Goal: Task Accomplishment & Management: Manage account settings

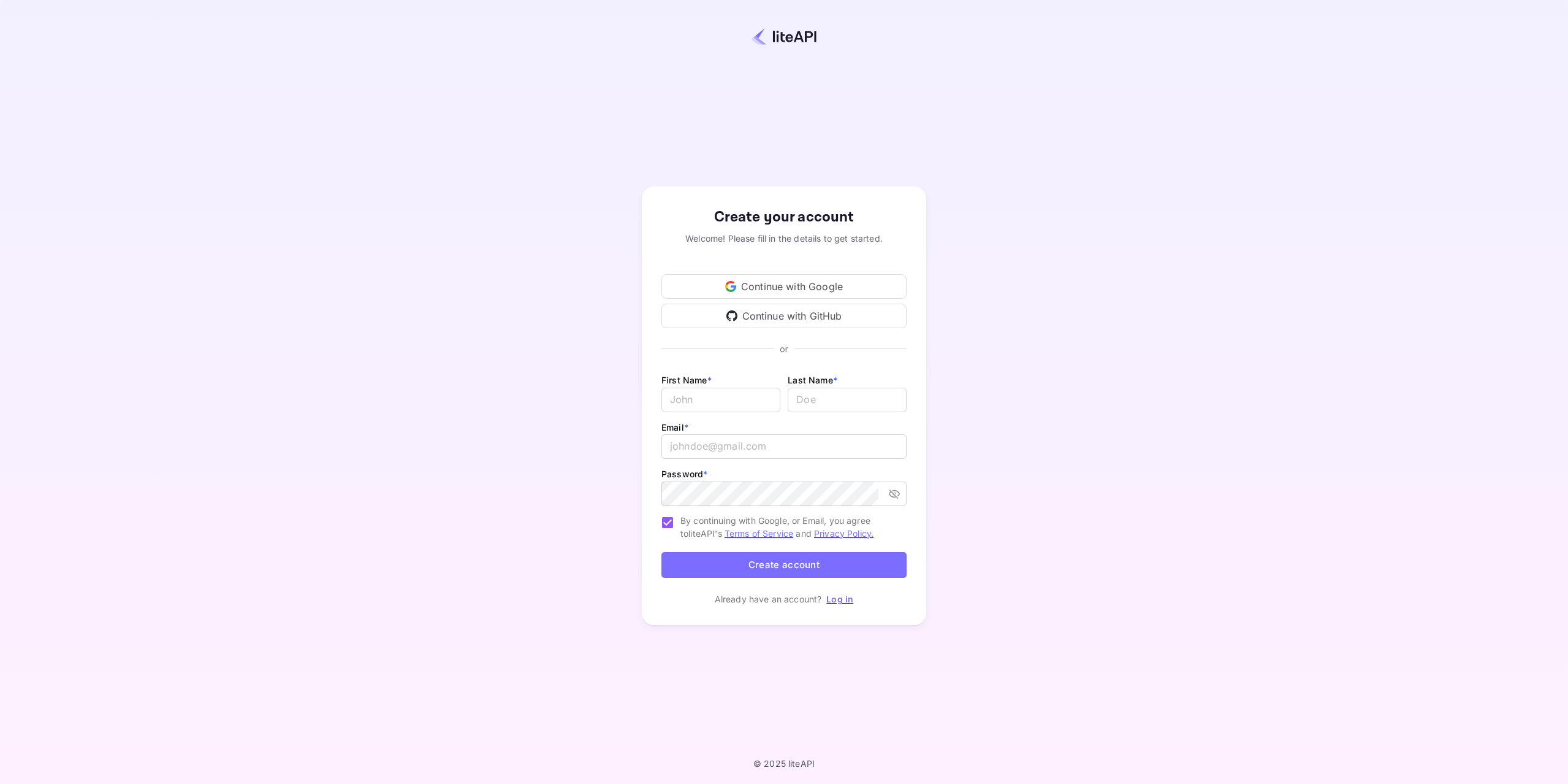
click at [834, 600] on link "Log in" at bounding box center [839, 598] width 27 height 10
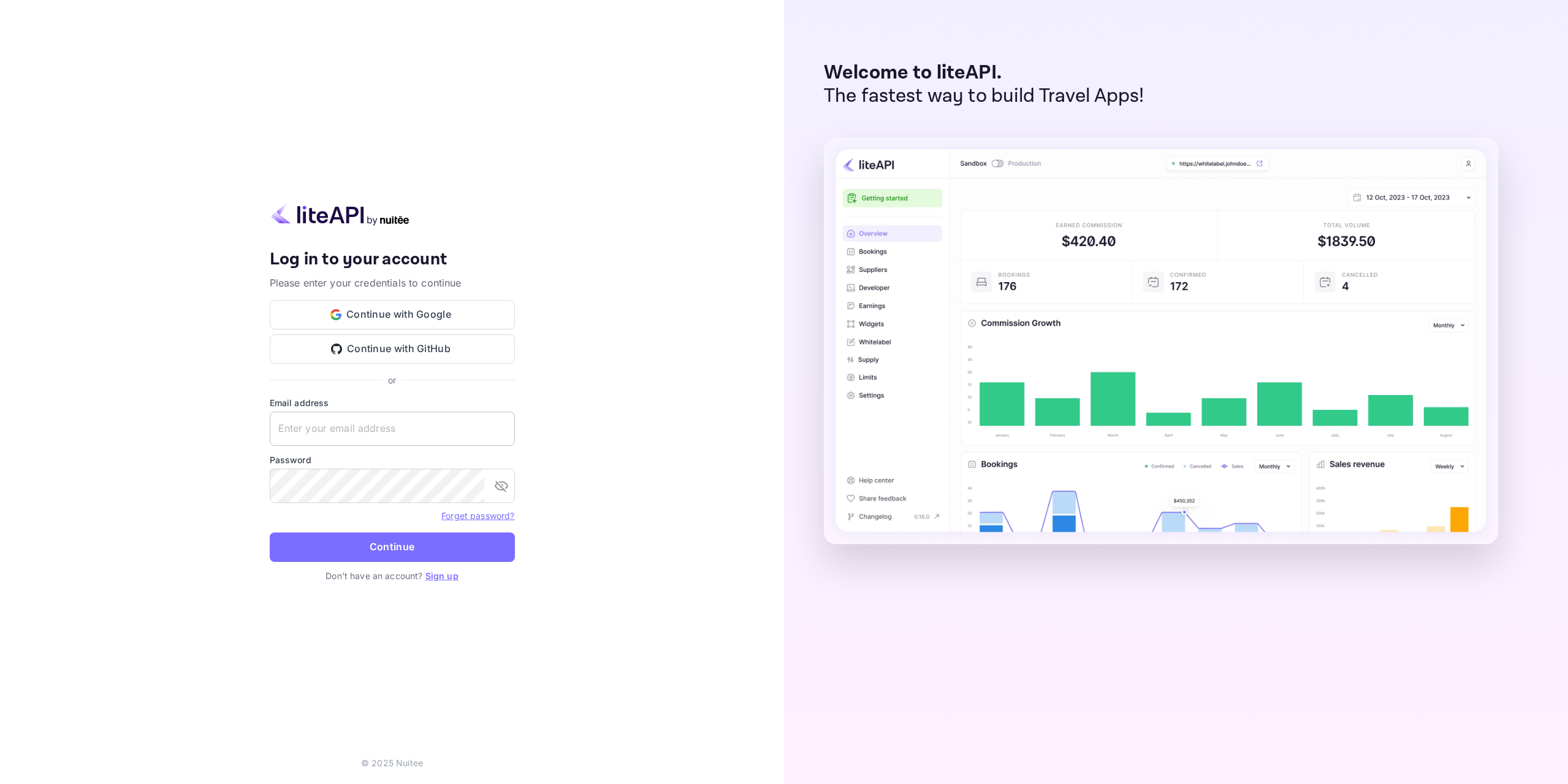
click at [353, 431] on input "text" at bounding box center [392, 429] width 245 height 35
type input "yariv@multifunnels.com"
click at [270, 532] on button "Continue" at bounding box center [392, 547] width 245 height 29
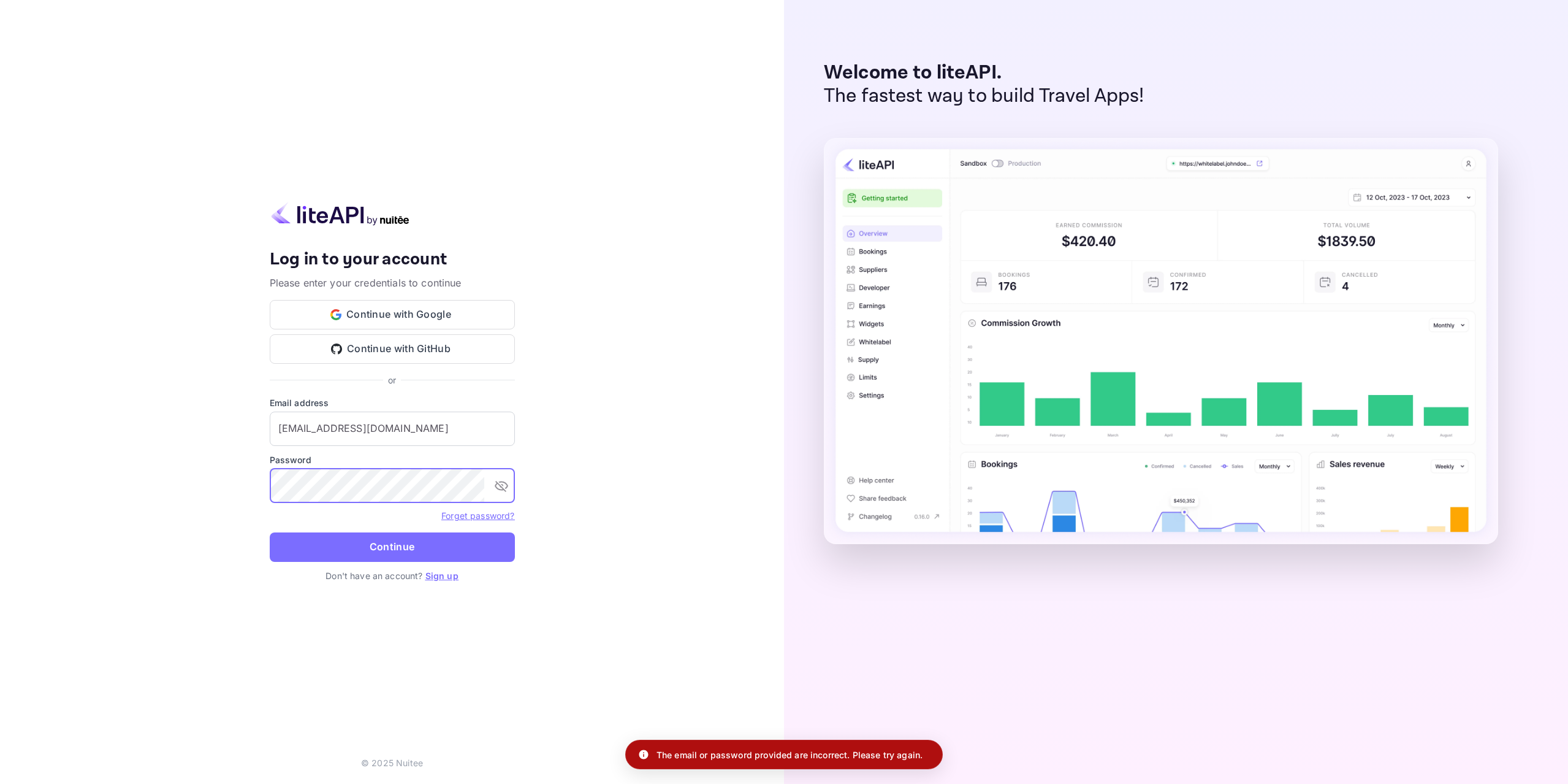
click at [509, 487] on button "toggle password visibility" at bounding box center [501, 485] width 24 height 24
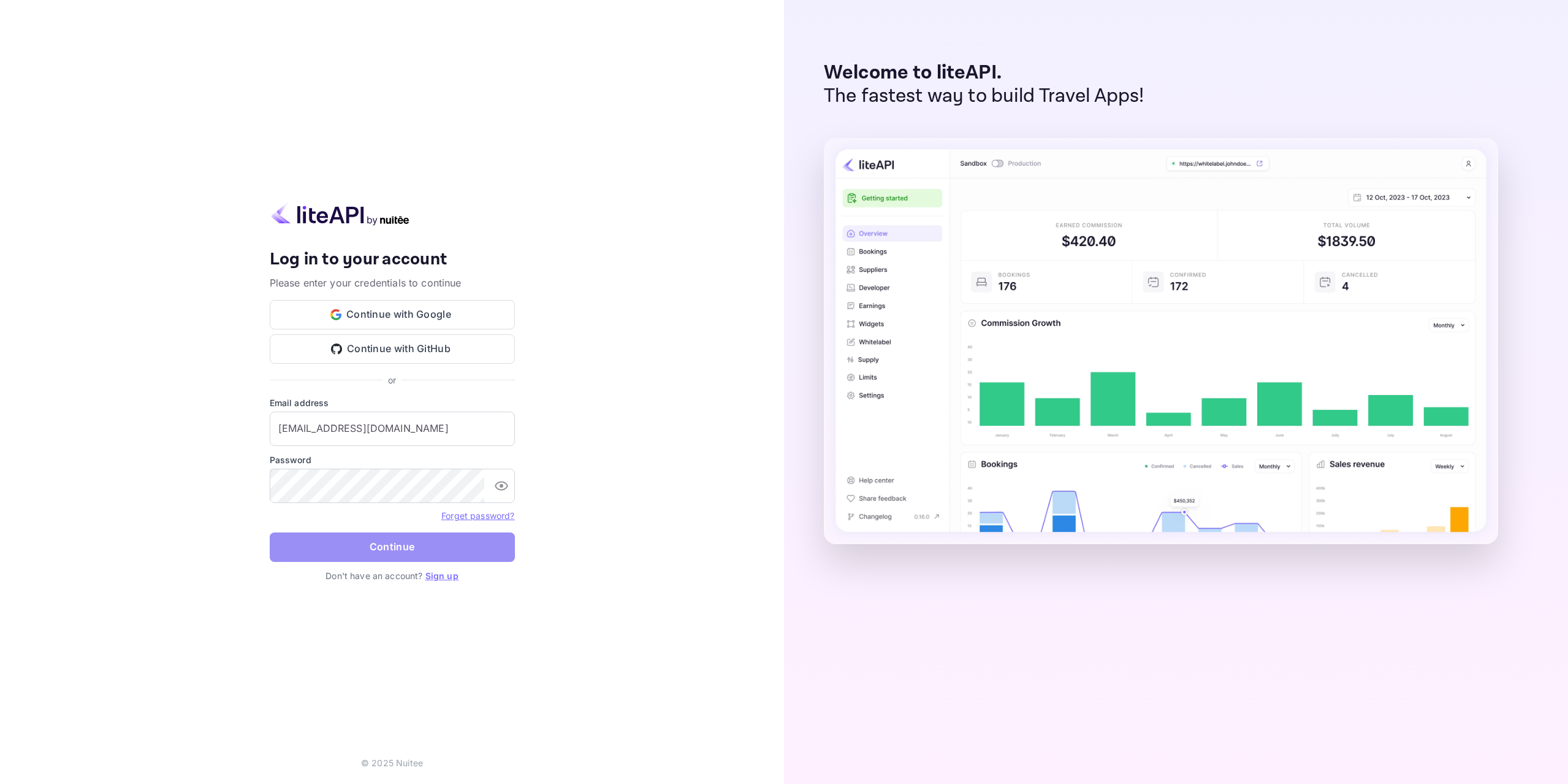
click at [415, 543] on button "Continue" at bounding box center [392, 547] width 245 height 29
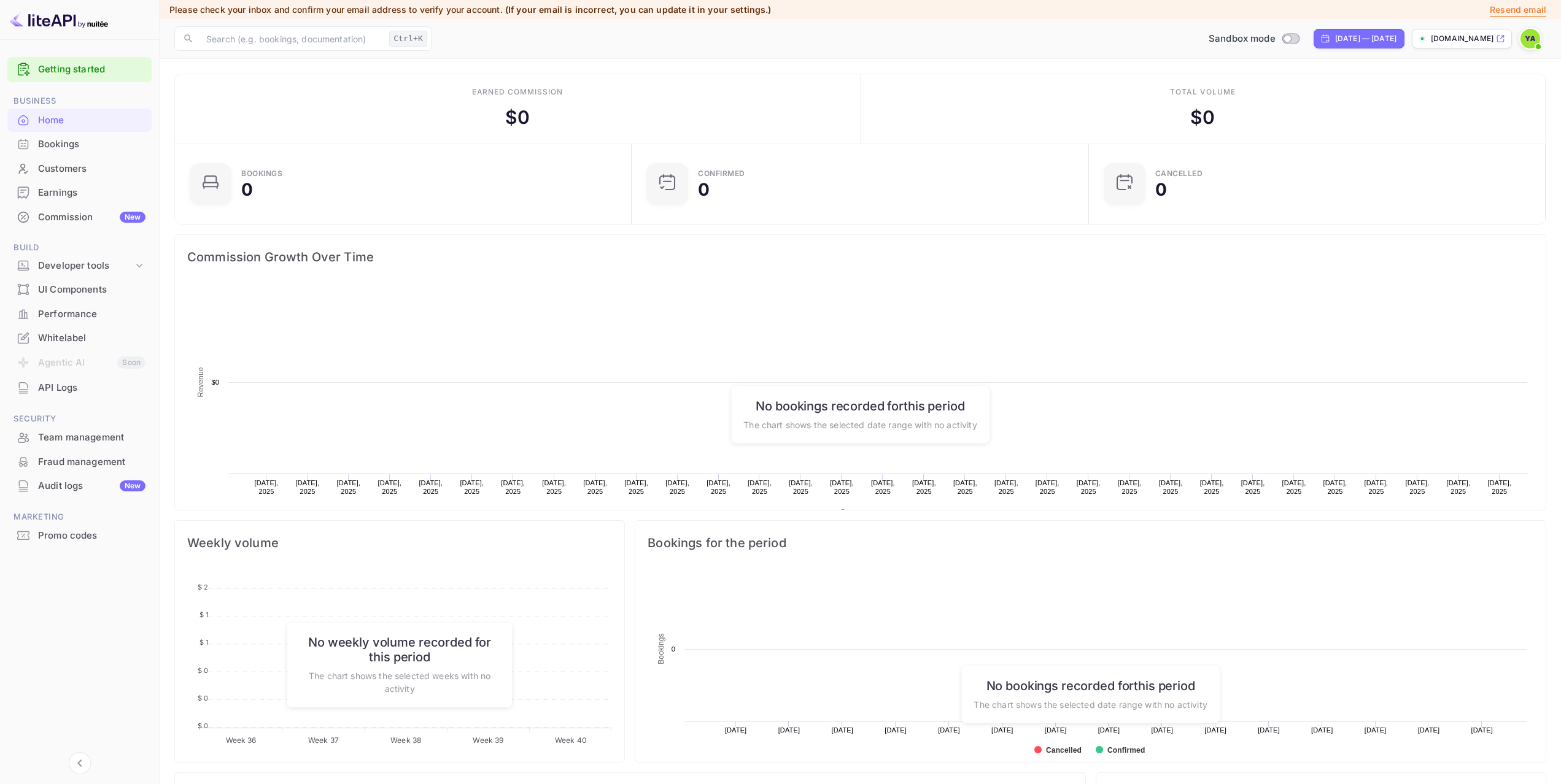
scroll to position [190, 441]
click at [1511, 7] on p "Resend email" at bounding box center [1518, 9] width 57 height 13
click at [66, 339] on div "Whitelabel" at bounding box center [91, 338] width 108 height 14
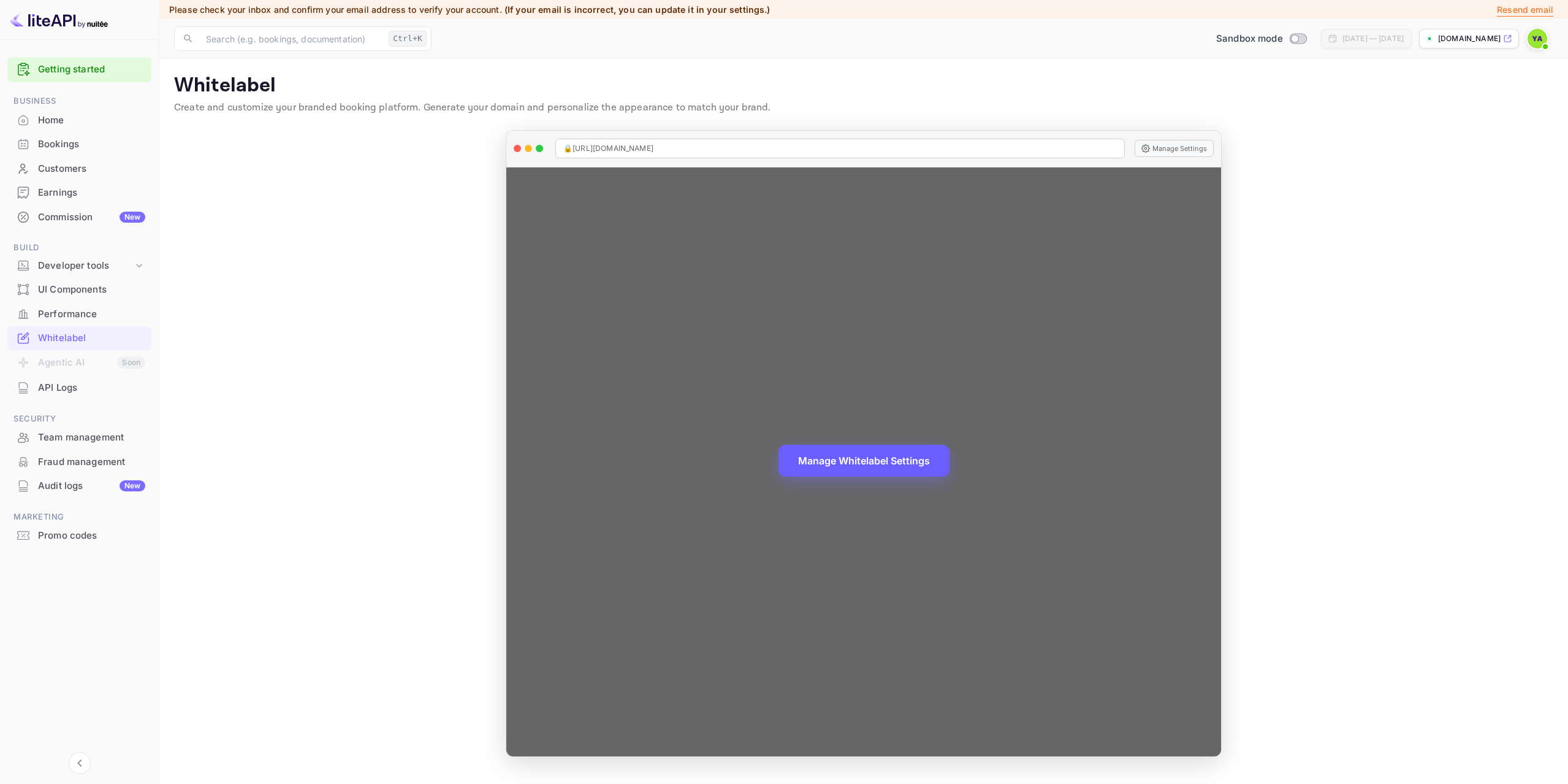
click at [829, 463] on button "Manage Whitelabel Settings" at bounding box center [865, 461] width 171 height 32
click at [1173, 149] on button "Manage Settings" at bounding box center [1174, 149] width 79 height 17
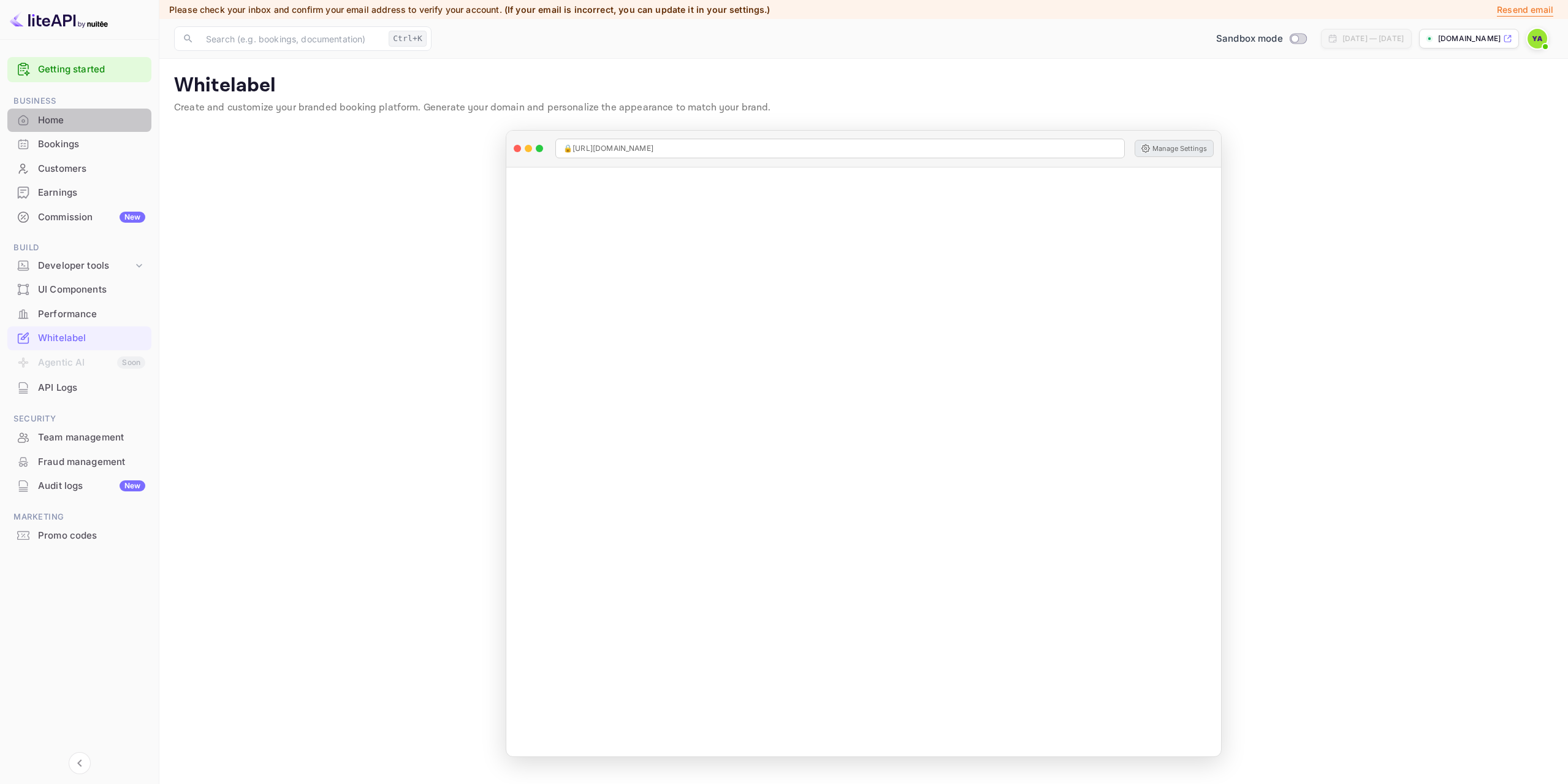
click at [42, 116] on div "Home" at bounding box center [91, 120] width 108 height 14
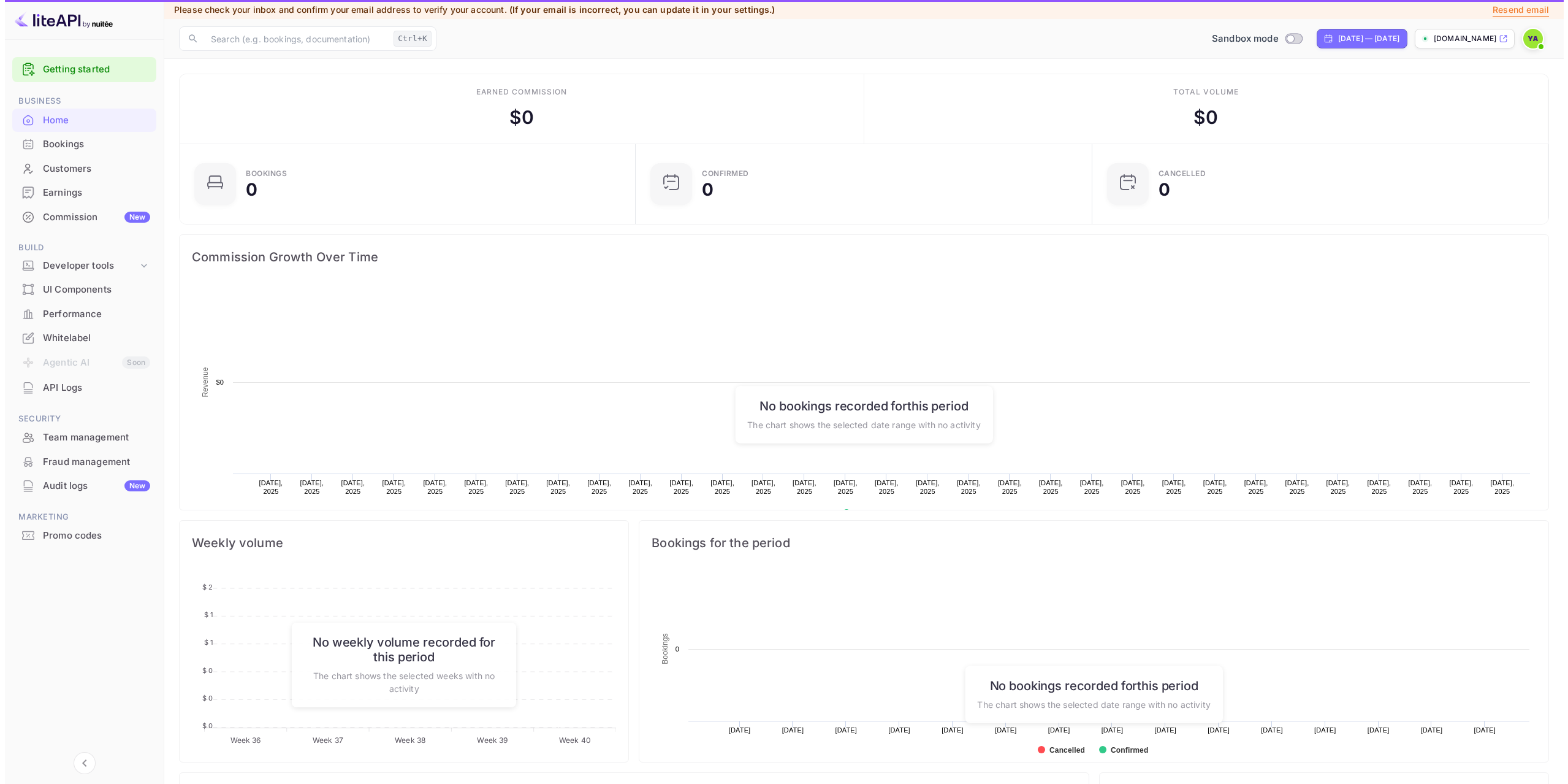
scroll to position [190, 440]
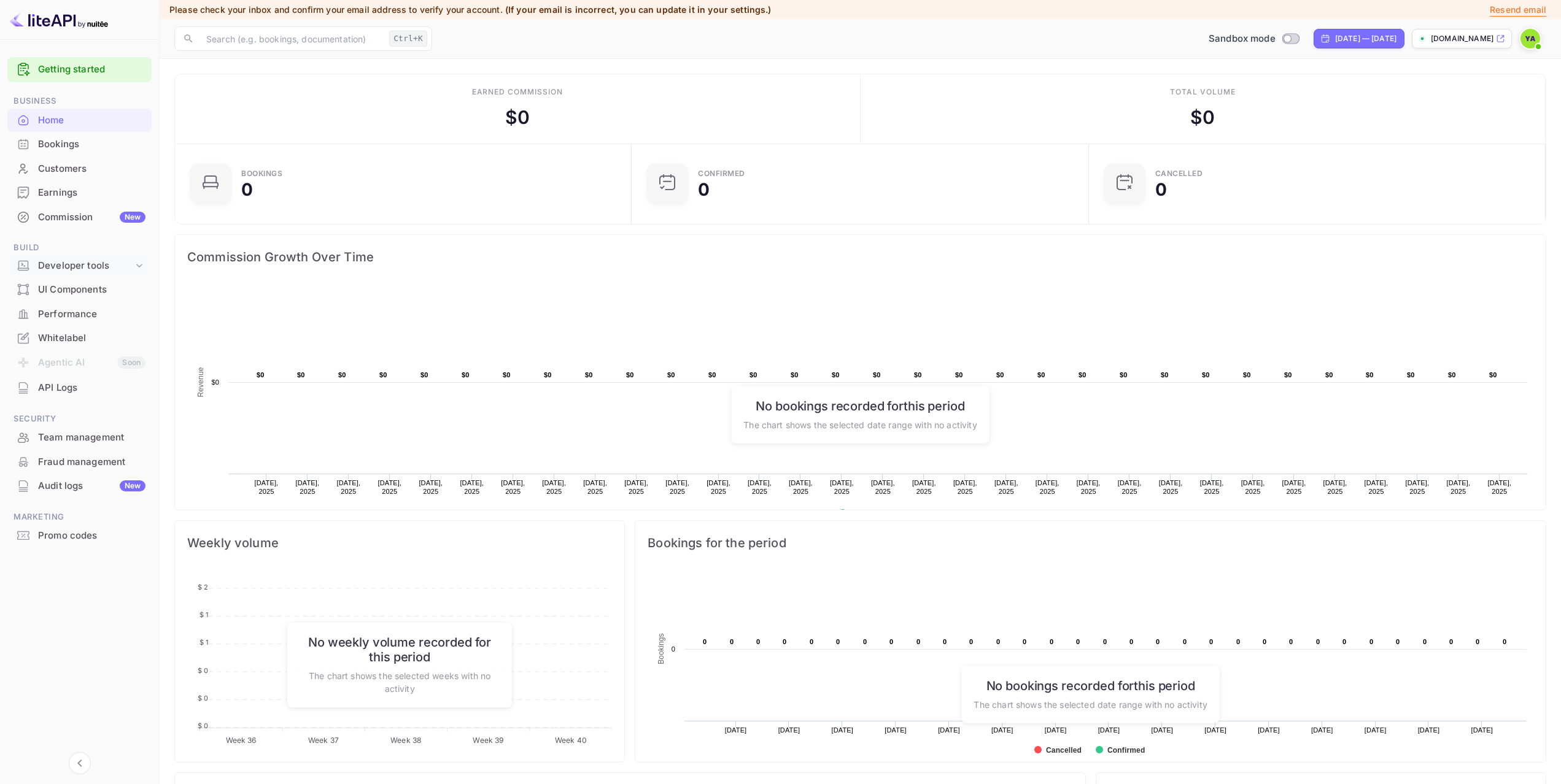
click at [105, 263] on div "Developer tools" at bounding box center [85, 266] width 95 height 14
click at [60, 302] on p "API Keys" at bounding box center [61, 305] width 36 height 13
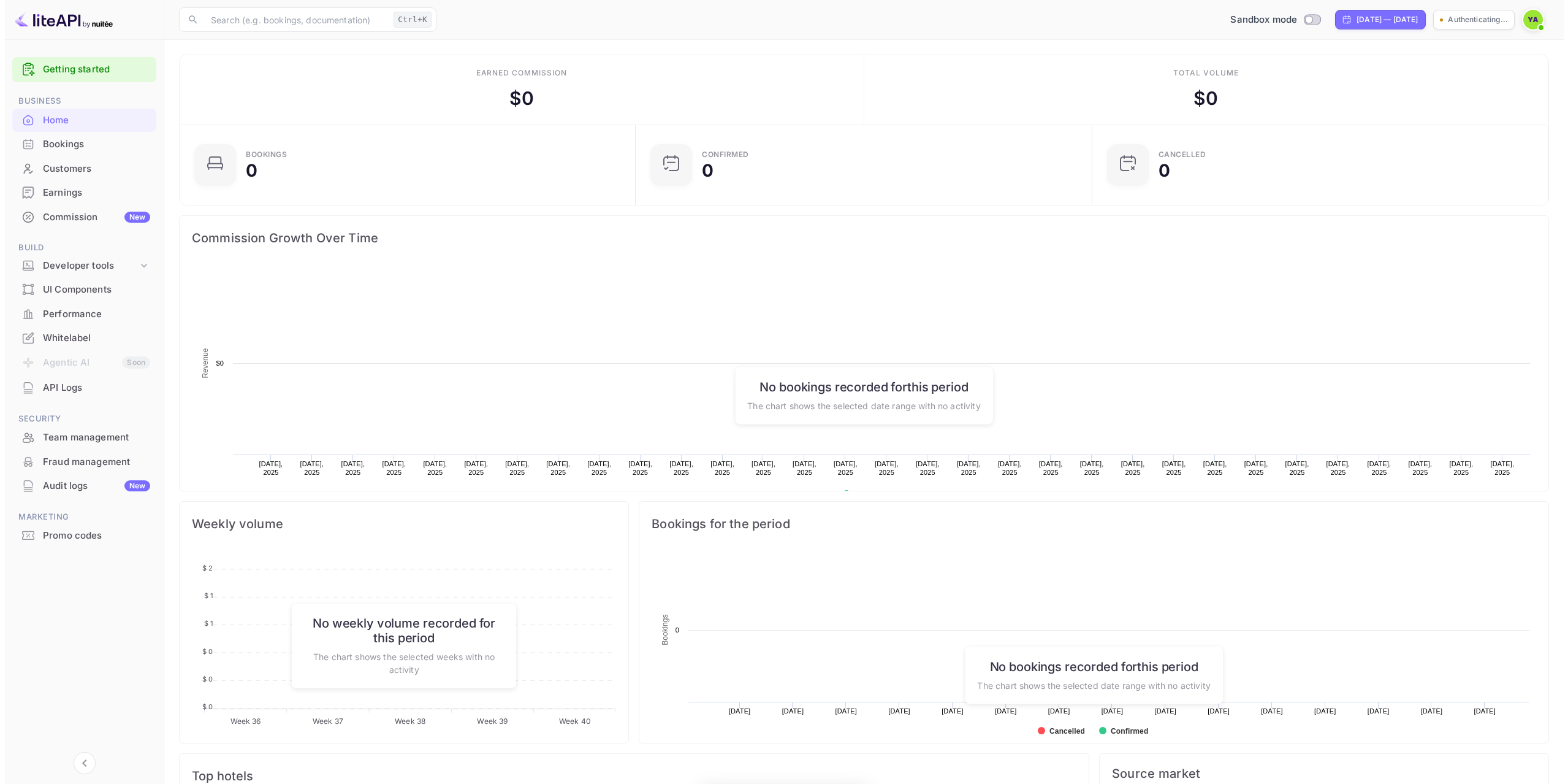
scroll to position [190, 440]
click at [71, 270] on div "Developer tools" at bounding box center [85, 266] width 95 height 14
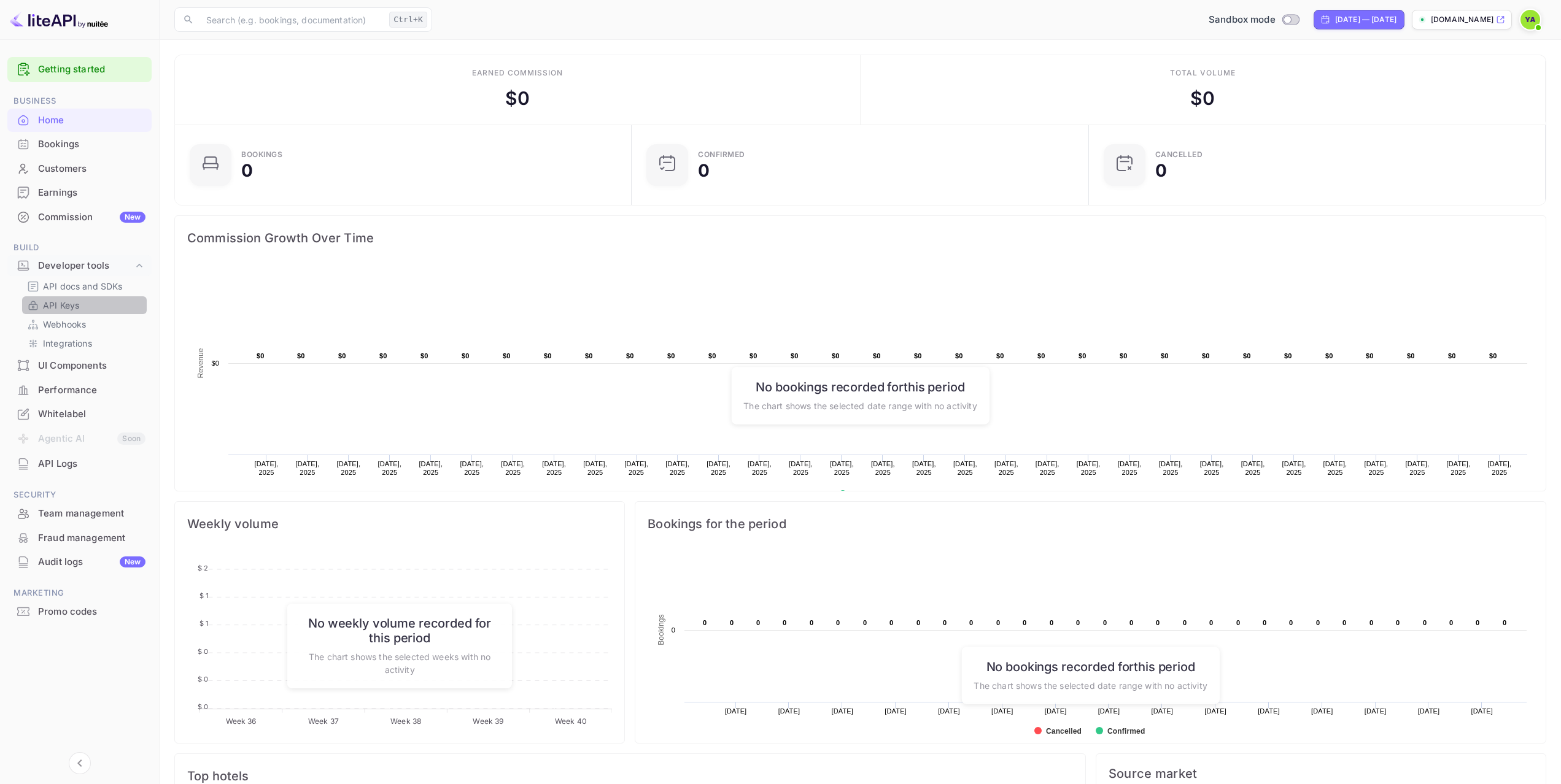
click at [101, 296] on div "API Keys" at bounding box center [84, 305] width 124 height 18
click at [103, 289] on p "API docs and SDKs" at bounding box center [83, 286] width 79 height 13
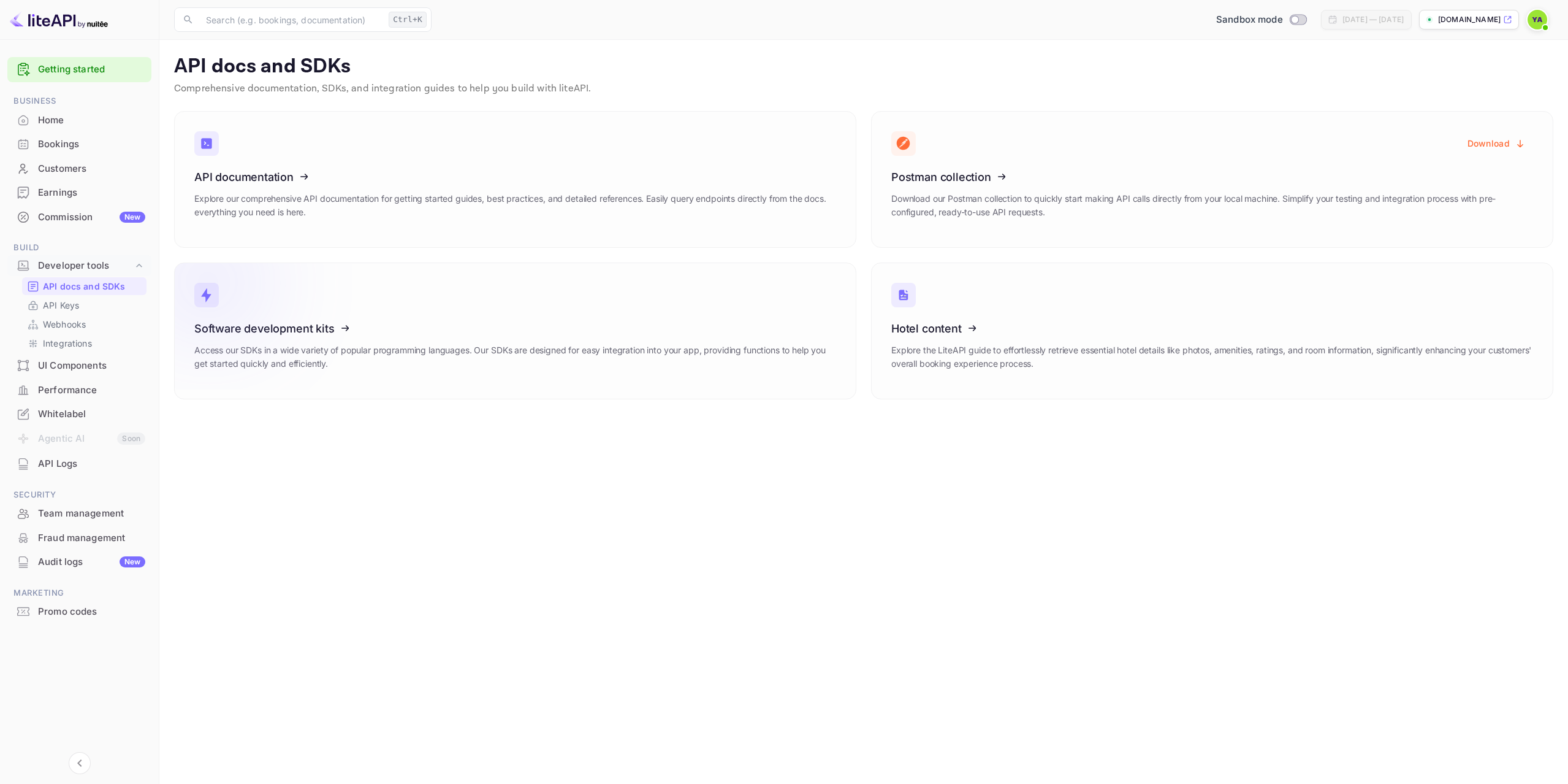
click at [318, 328] on icon at bounding box center [270, 326] width 191 height 127
click at [71, 312] on div "API Keys" at bounding box center [84, 305] width 124 height 18
click at [248, 205] on icon at bounding box center [270, 175] width 191 height 127
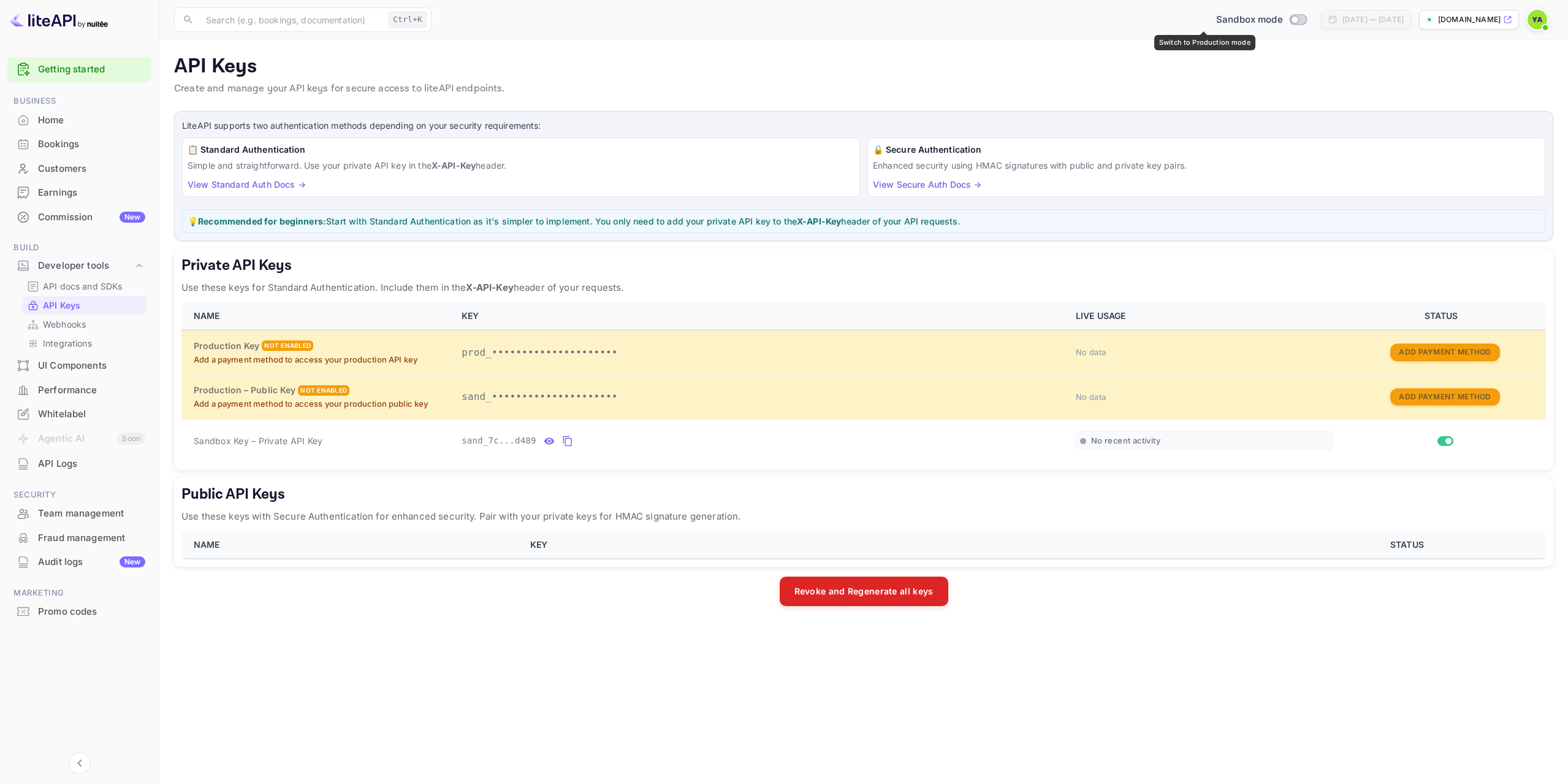
click at [1283, 20] on input "Switch to Production mode" at bounding box center [1294, 20] width 24 height 8
checkbox input "false"
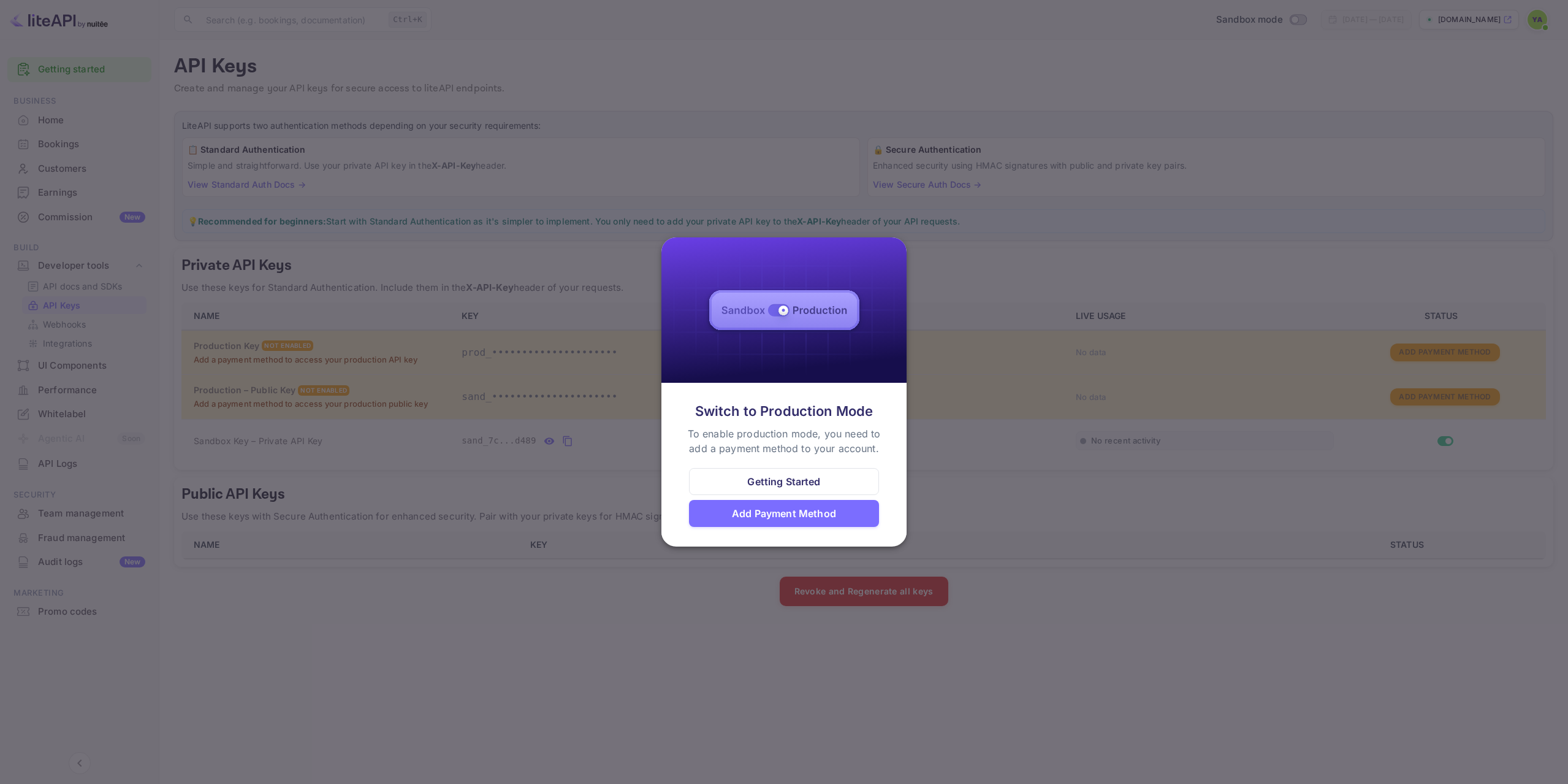
click at [979, 287] on div at bounding box center [784, 392] width 1568 height 784
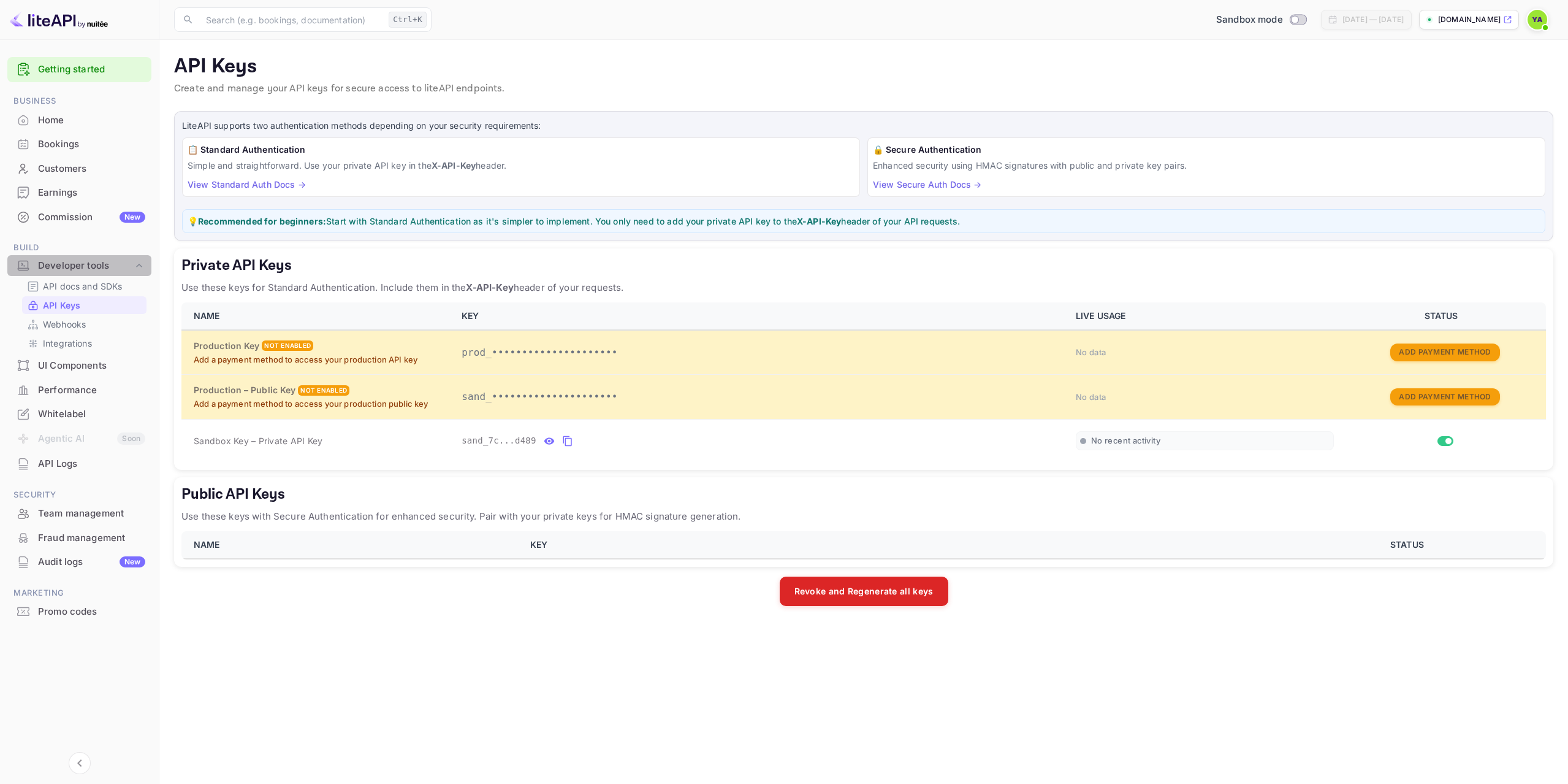
click at [75, 269] on div "Developer tools" at bounding box center [85, 266] width 95 height 14
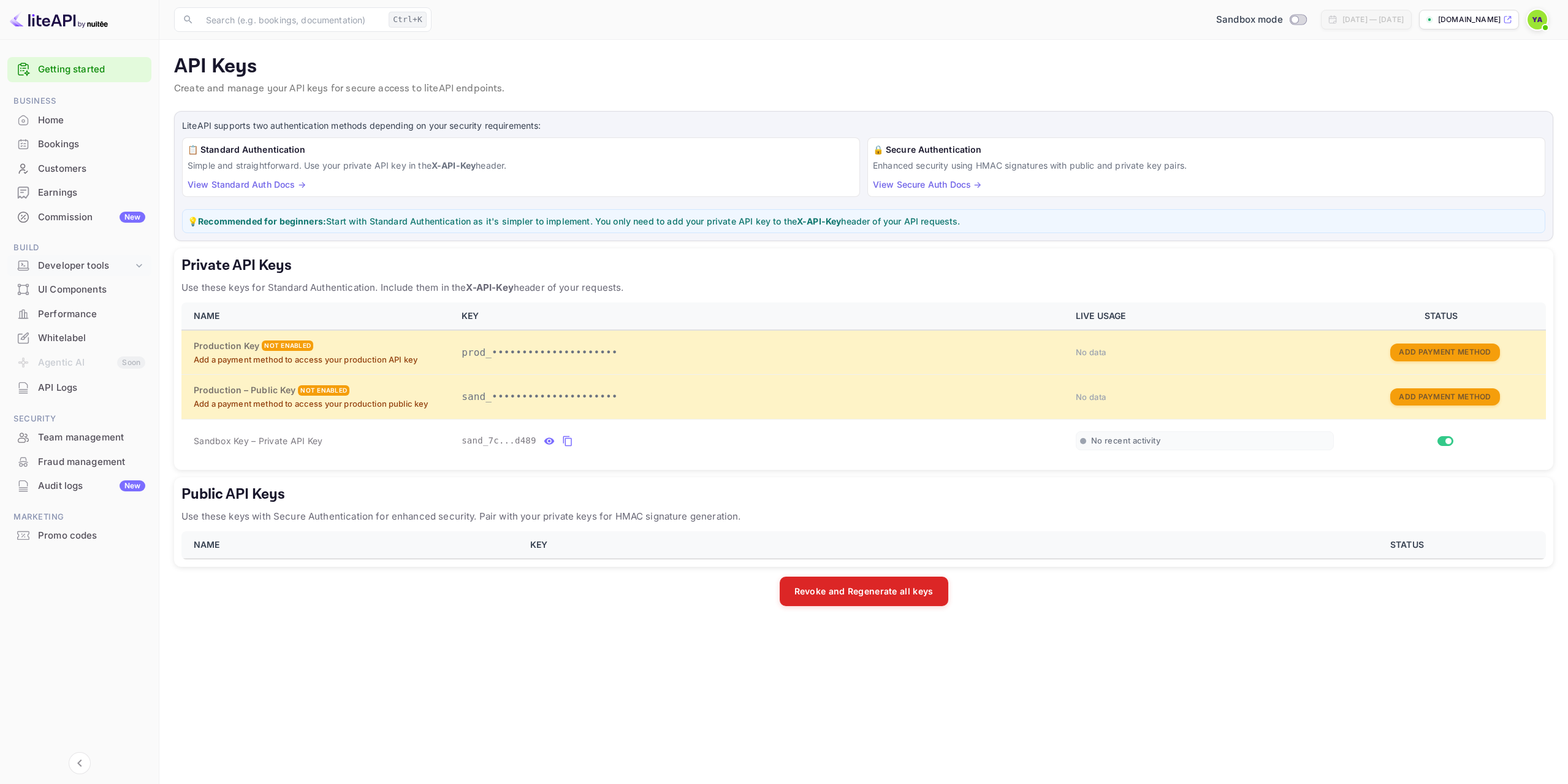
click at [74, 273] on div "Developer tools" at bounding box center [79, 265] width 144 height 21
click at [544, 444] on icon "private api keys table" at bounding box center [549, 440] width 11 height 15
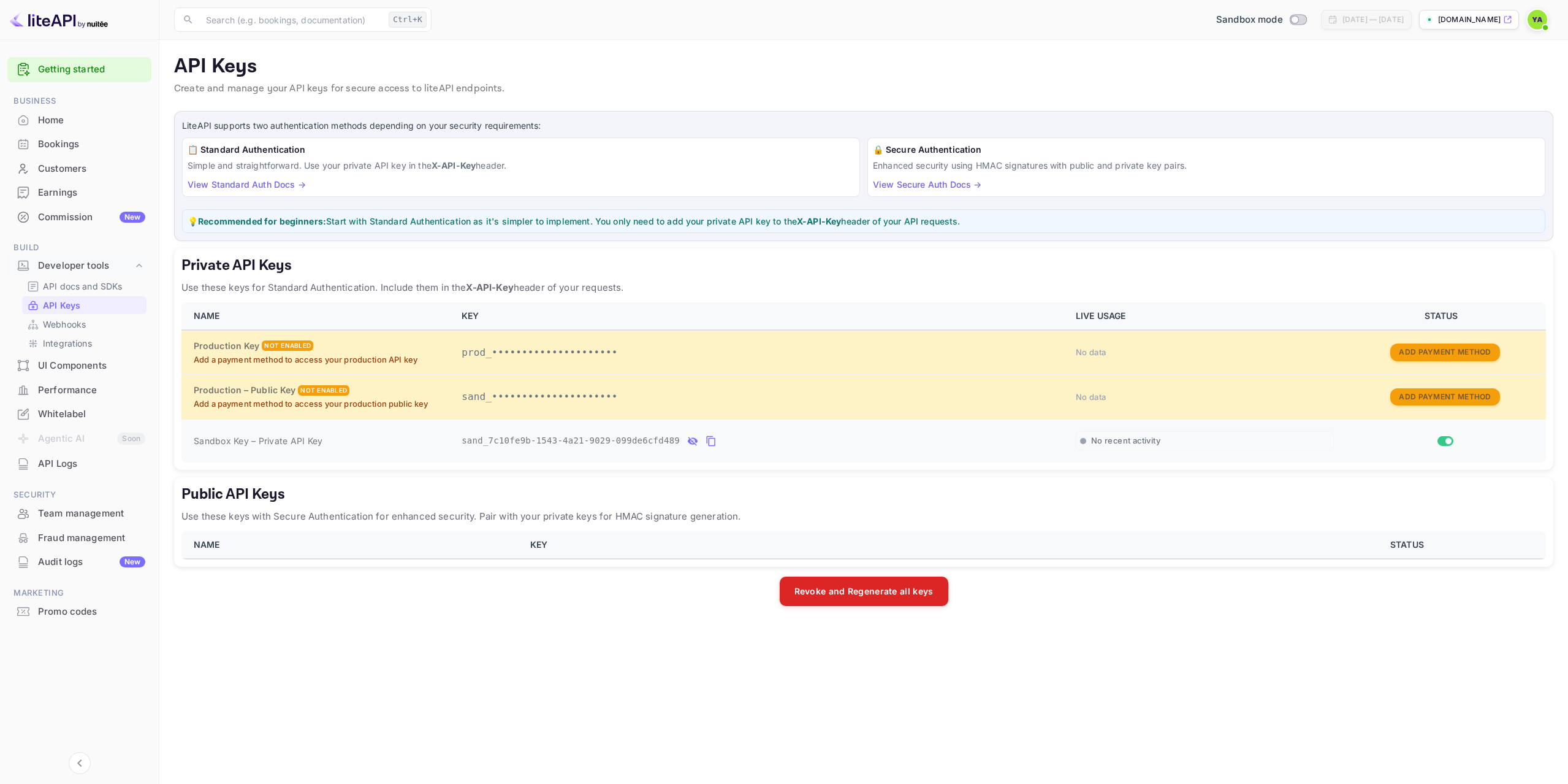
click at [706, 442] on icon "private api keys table" at bounding box center [711, 440] width 11 height 15
click at [40, 127] on div "Home" at bounding box center [79, 120] width 144 height 24
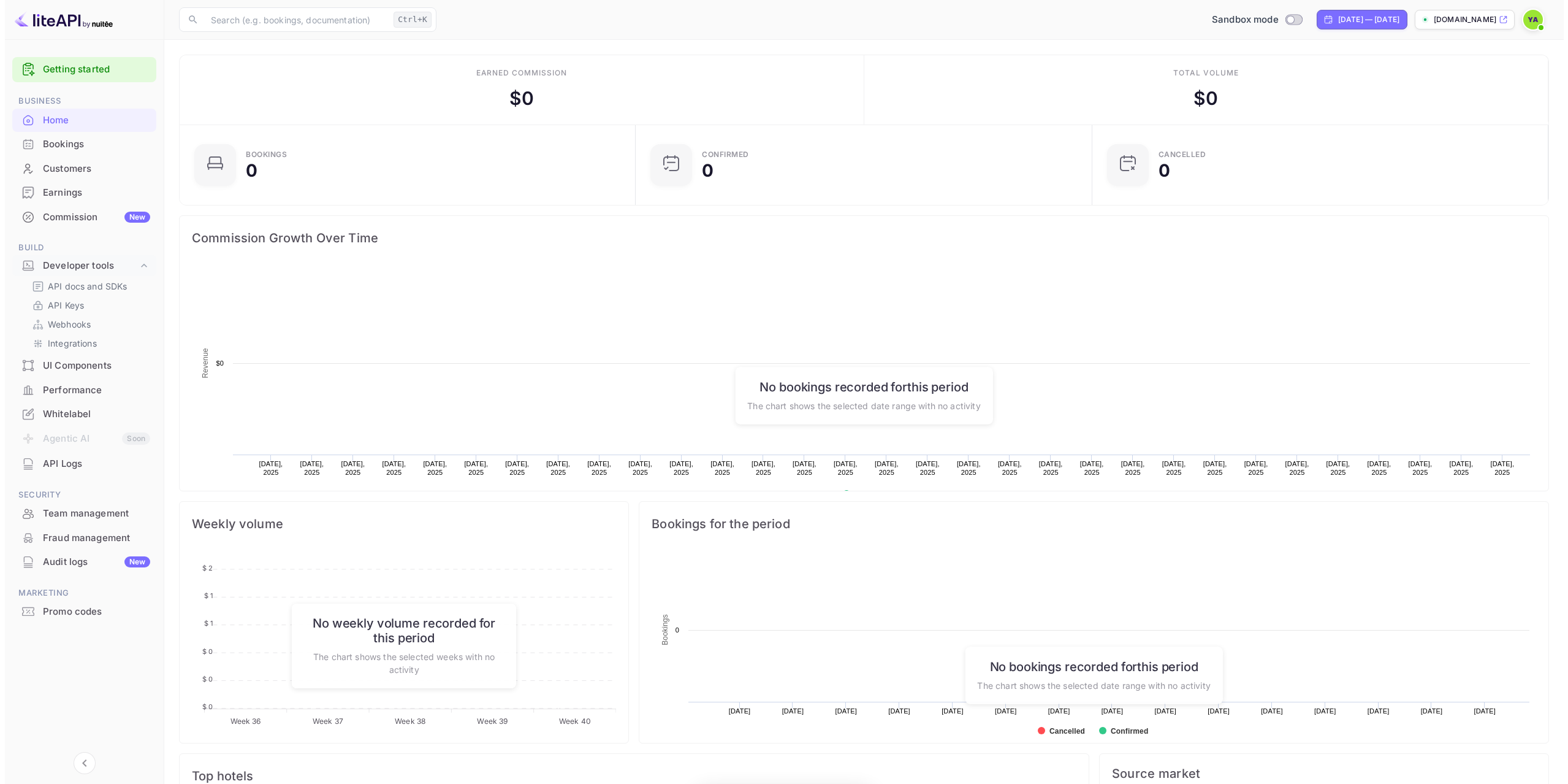
scroll to position [190, 440]
click at [71, 339] on p "Integrations" at bounding box center [68, 343] width 49 height 13
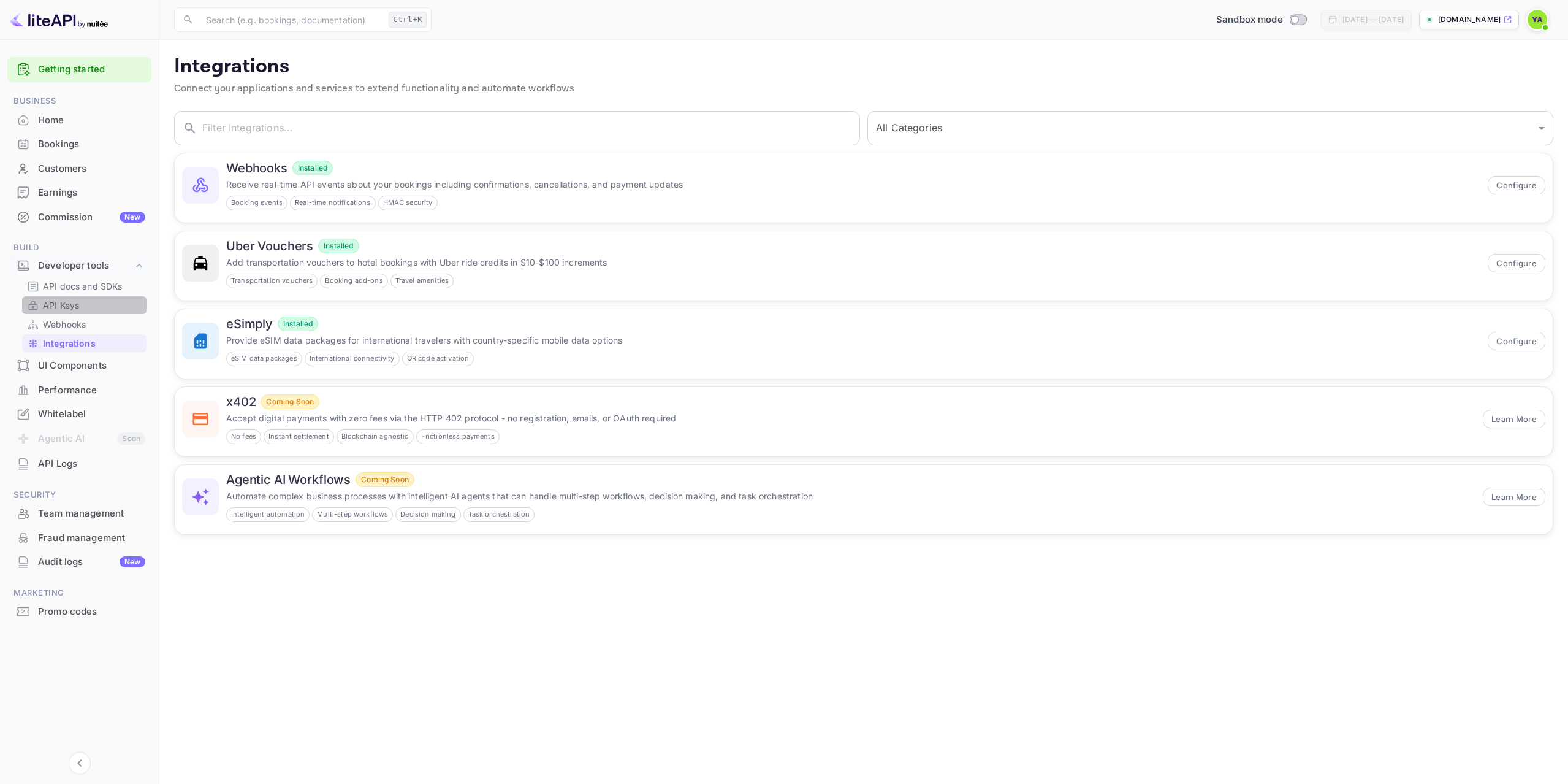
click at [73, 302] on p "API Keys" at bounding box center [61, 305] width 36 height 13
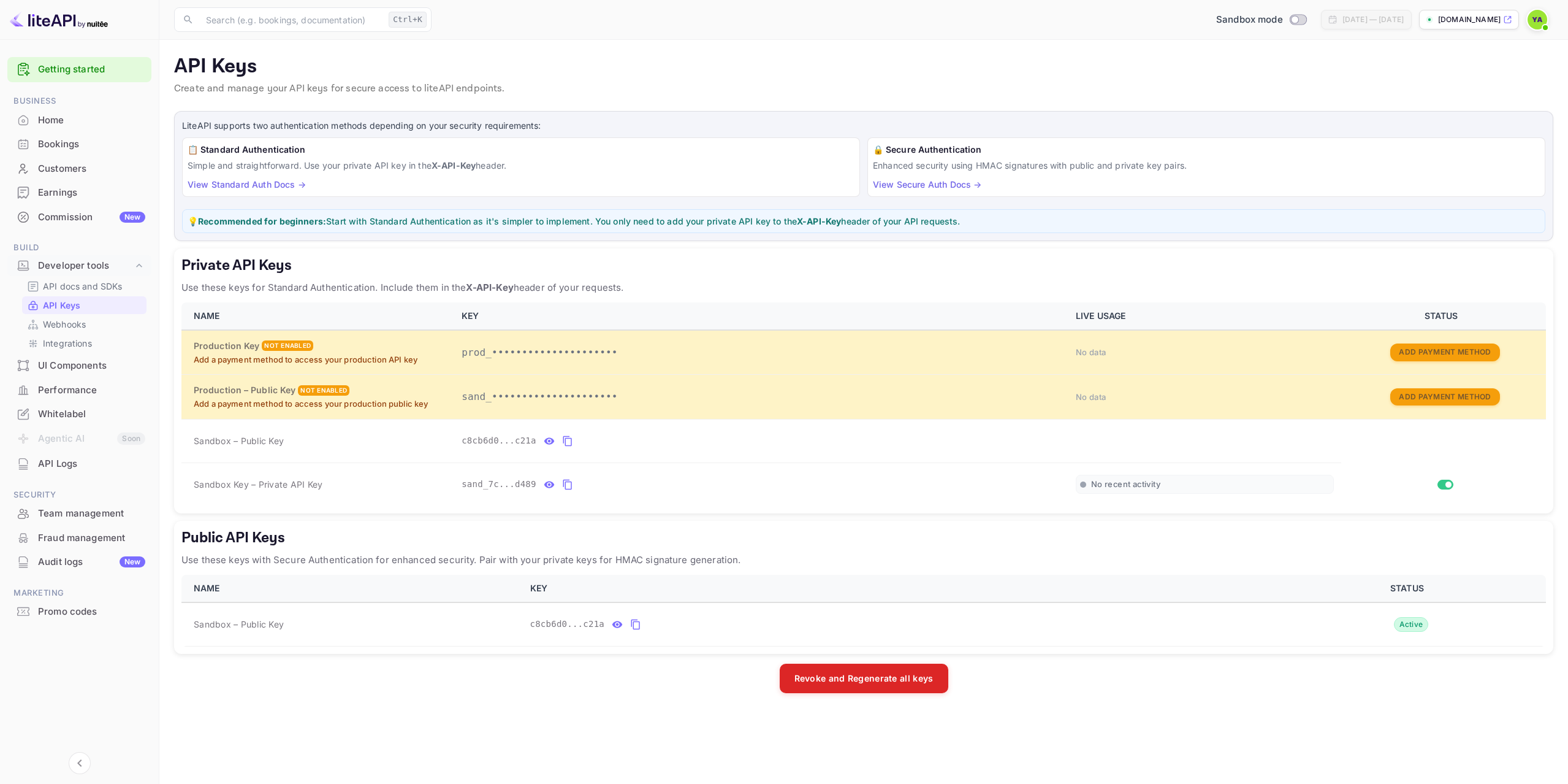
click at [670, 60] on p "API Keys" at bounding box center [864, 66] width 1379 height 24
click at [614, 54] on p "API Keys" at bounding box center [864, 66] width 1379 height 24
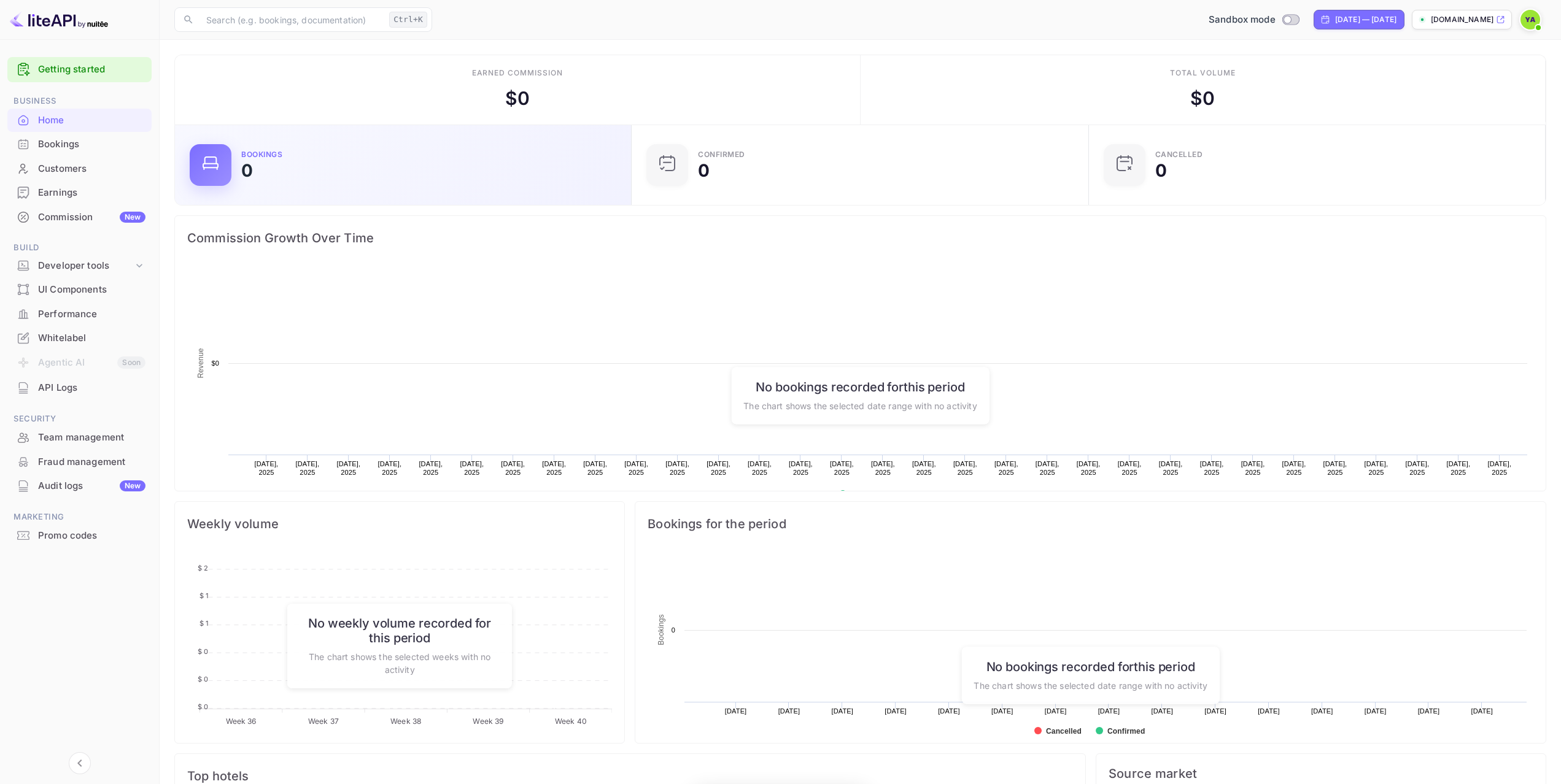
scroll to position [190, 441]
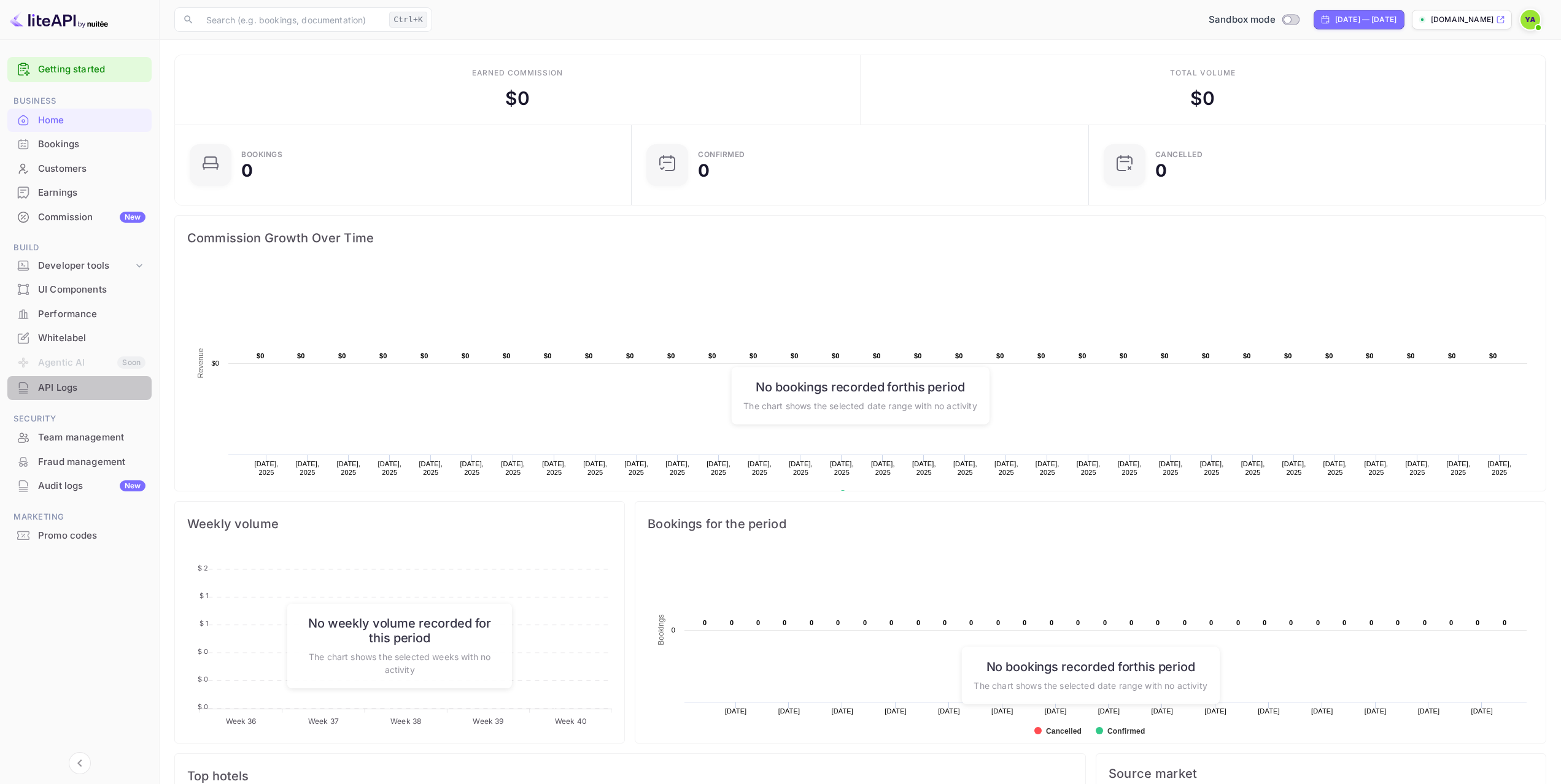
click at [47, 391] on div "API Logs" at bounding box center [91, 388] width 108 height 14
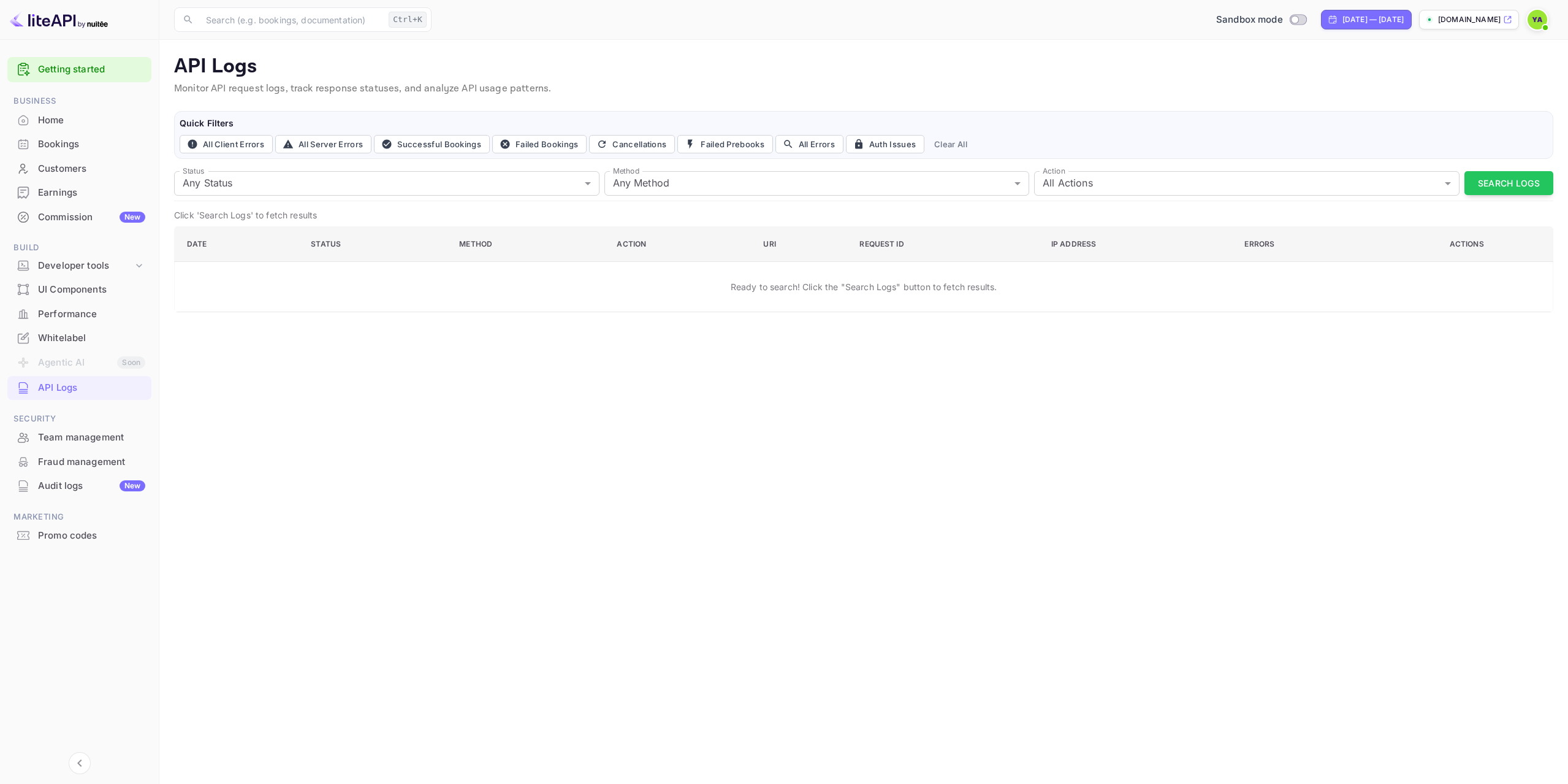
click at [72, 213] on div "Commission New" at bounding box center [91, 218] width 108 height 14
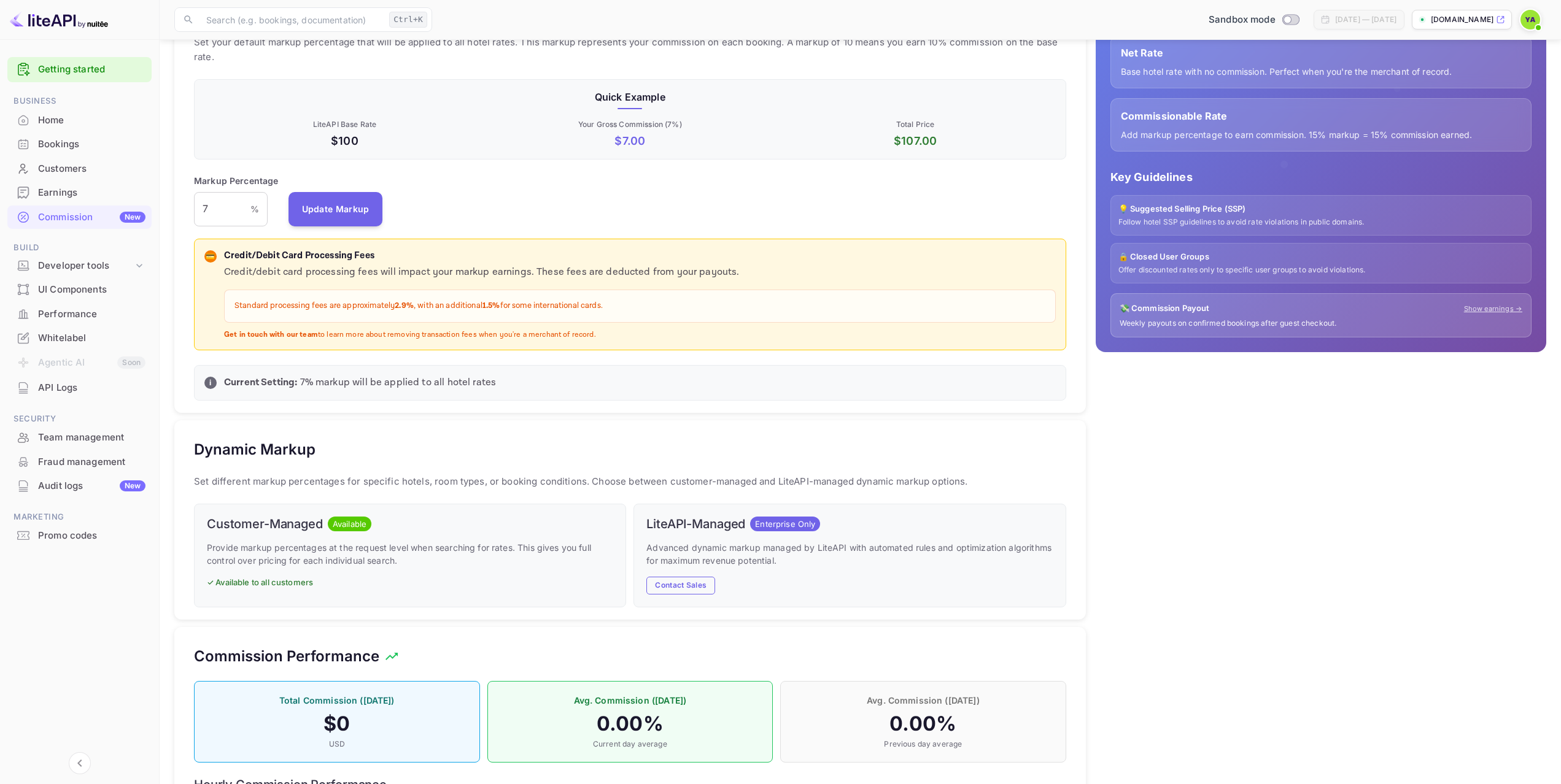
scroll to position [61, 0]
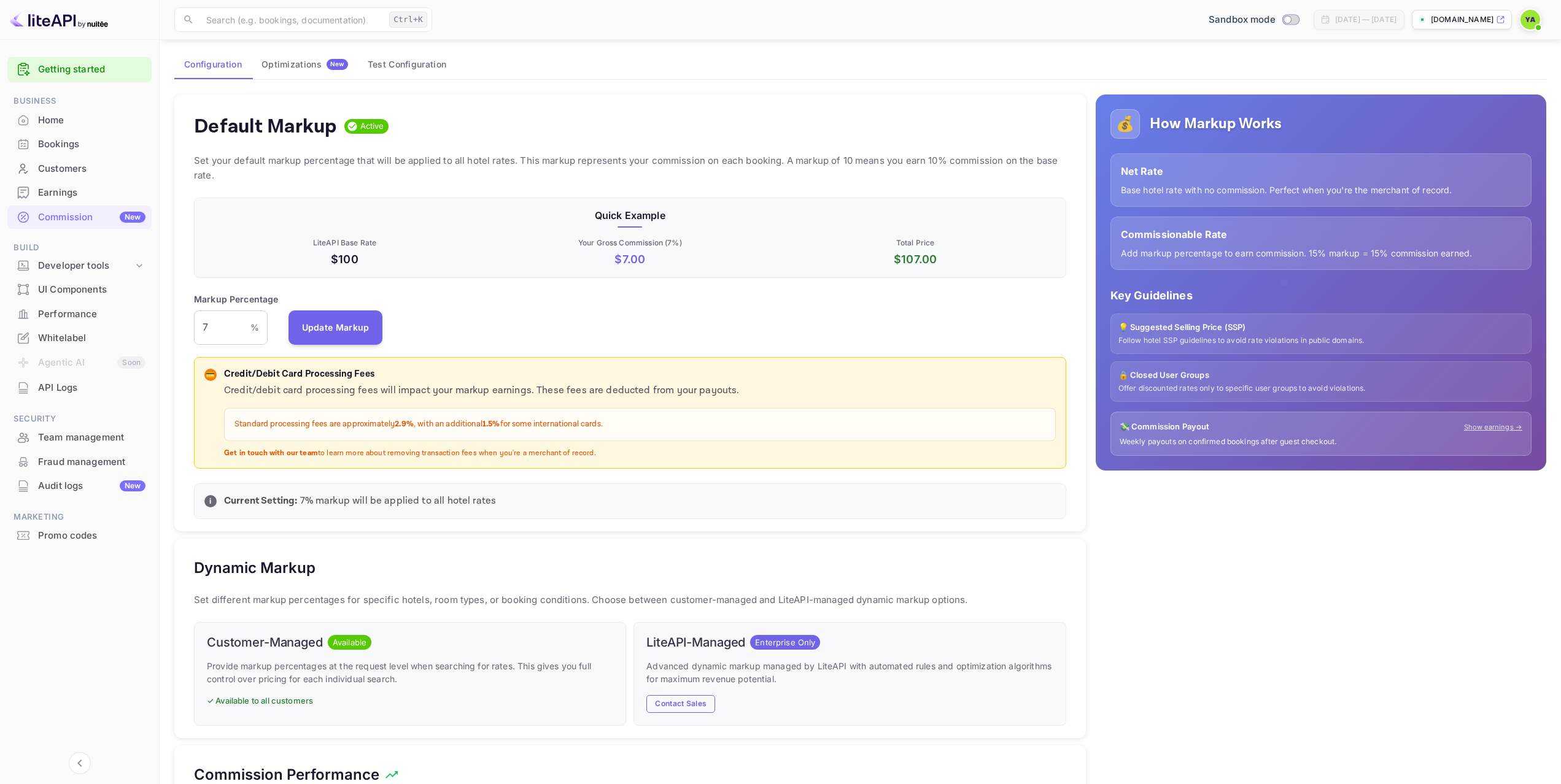
click at [51, 395] on div "API Logs" at bounding box center [91, 388] width 108 height 14
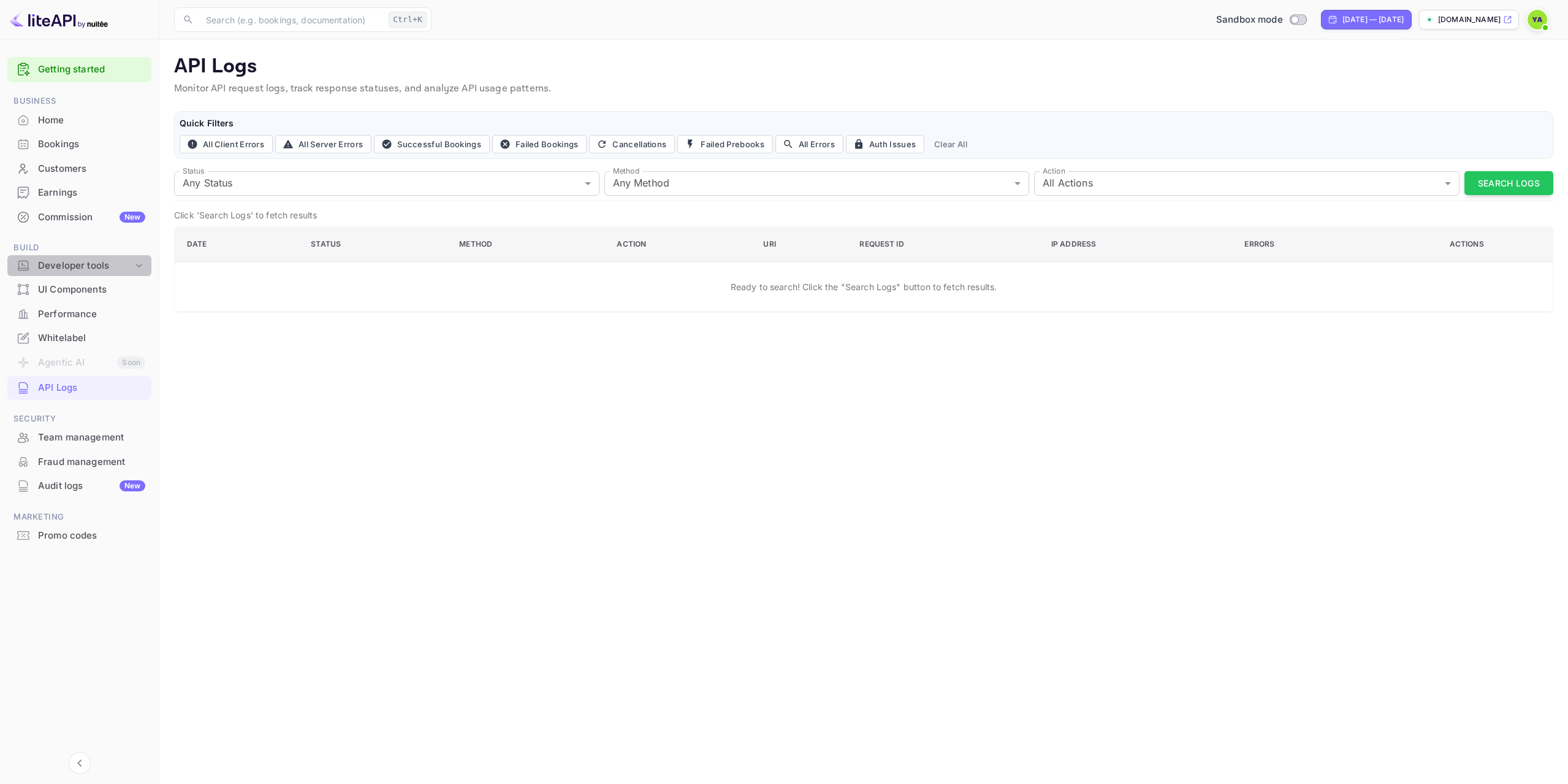
click at [74, 271] on div "Developer tools" at bounding box center [85, 266] width 95 height 14
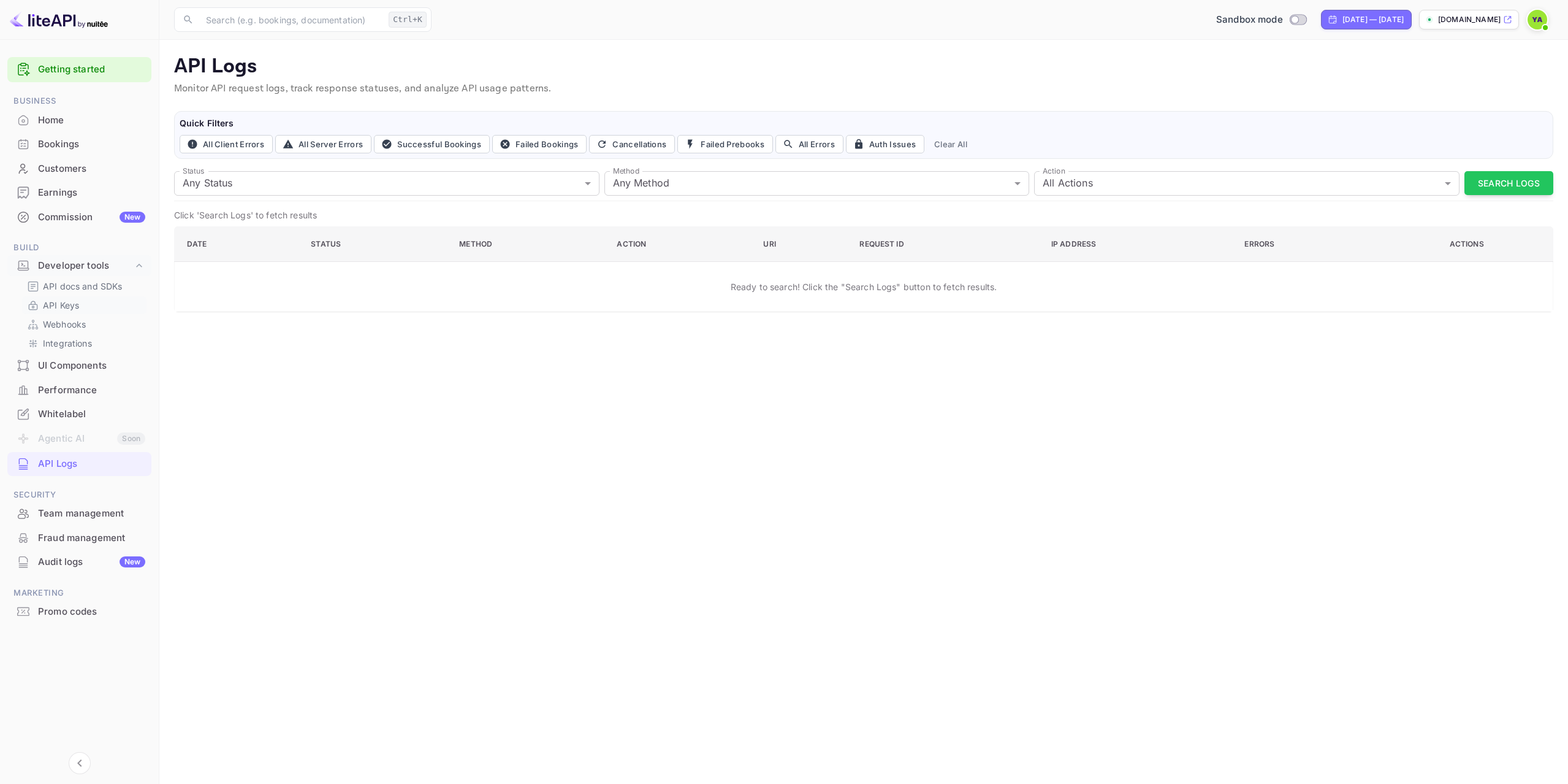
click at [74, 305] on p "API Keys" at bounding box center [61, 305] width 36 height 13
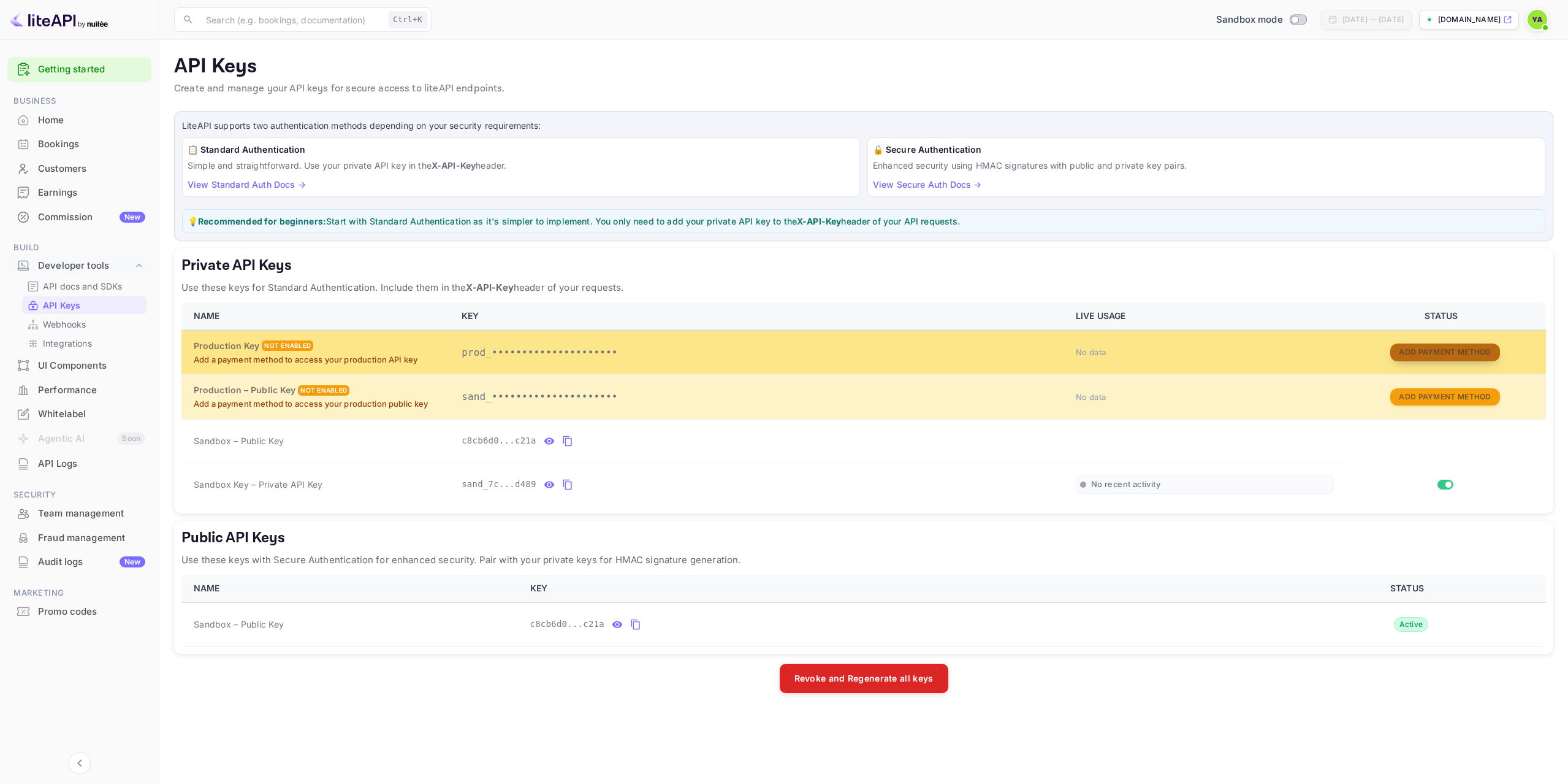
click at [1424, 350] on button "Add Payment Method" at bounding box center [1445, 352] width 109 height 18
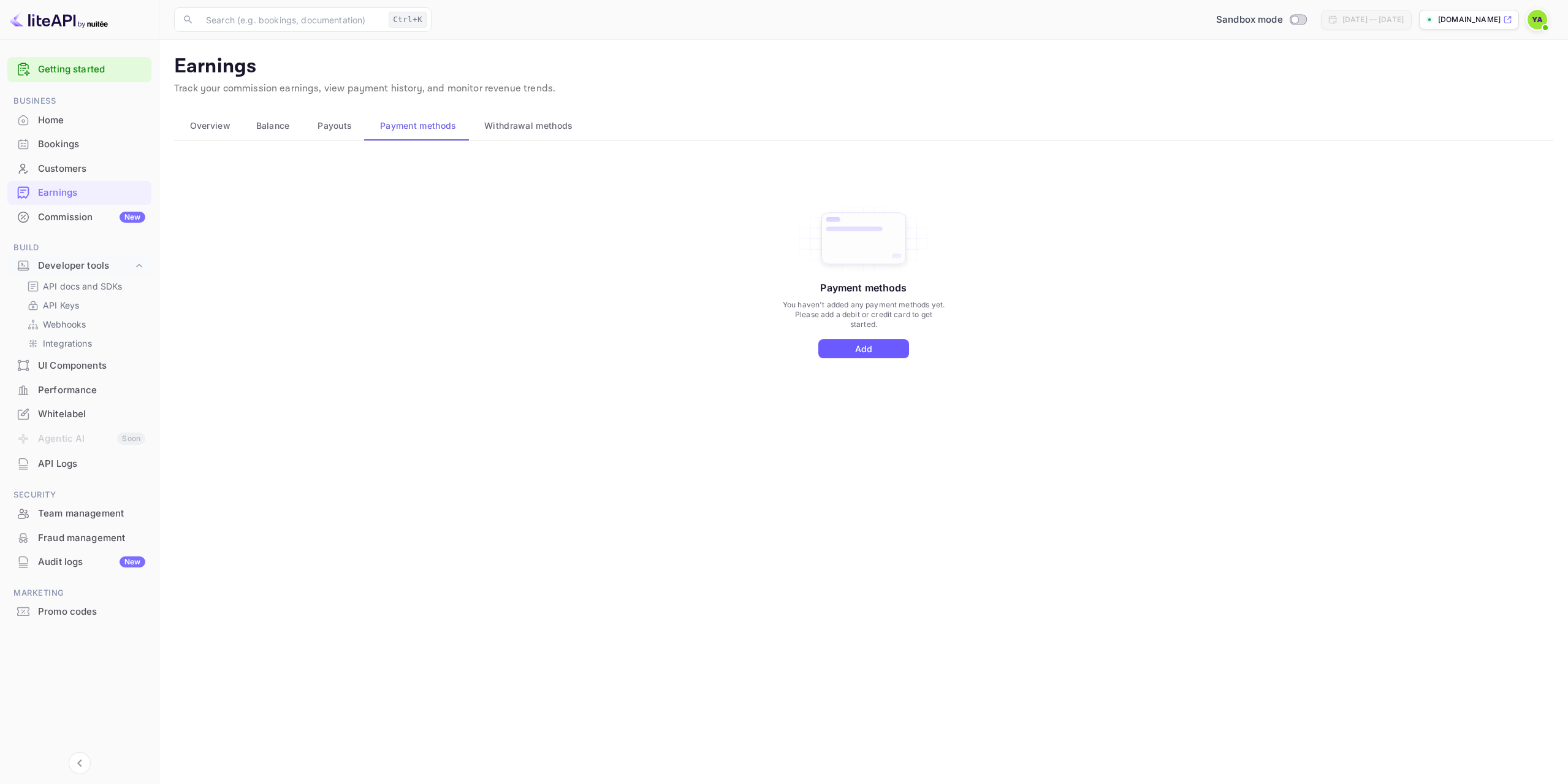
click at [860, 349] on button "Add" at bounding box center [863, 348] width 90 height 19
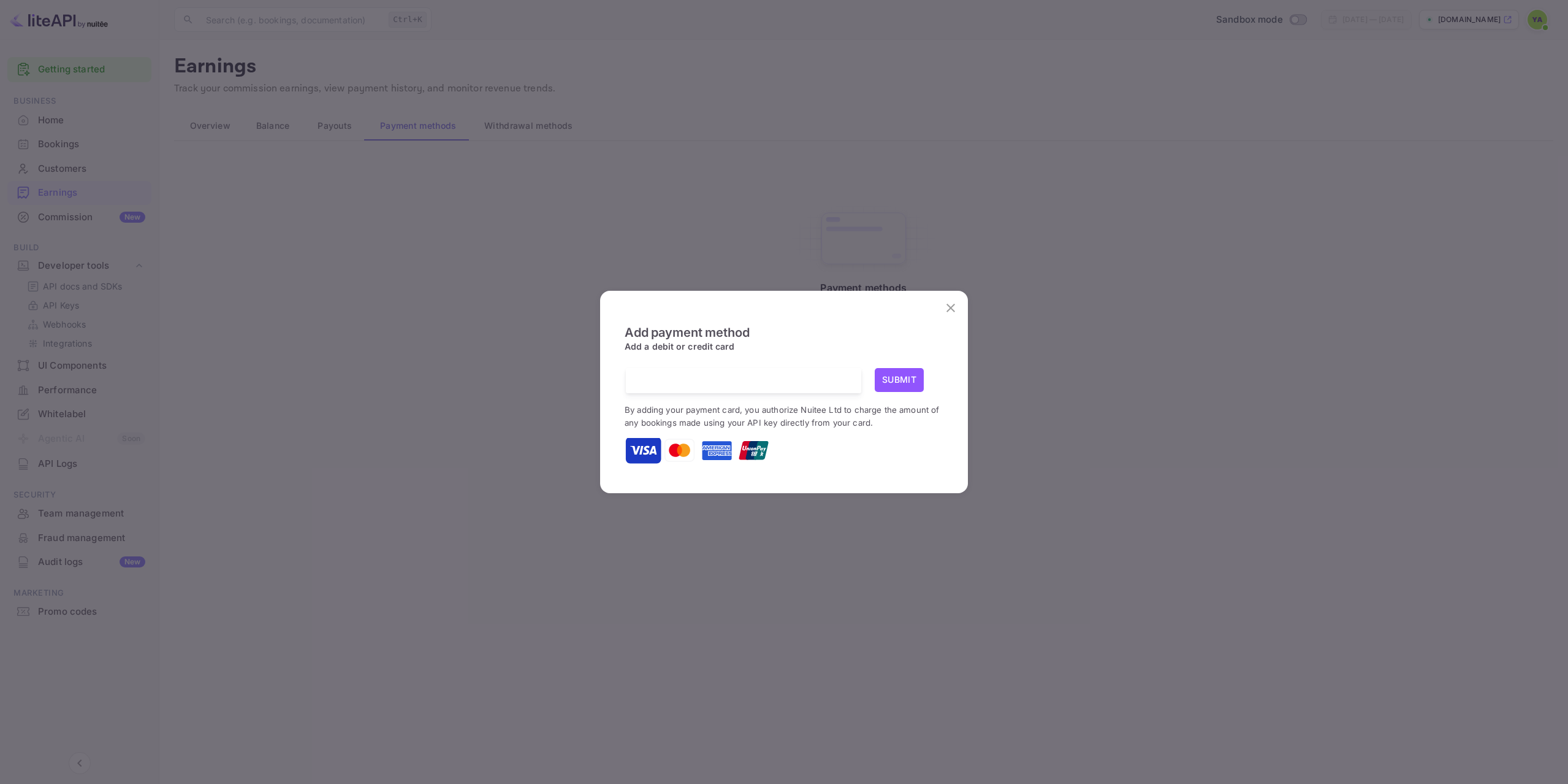
scroll to position [2, 0]
click at [902, 377] on button "Submit" at bounding box center [899, 380] width 49 height 24
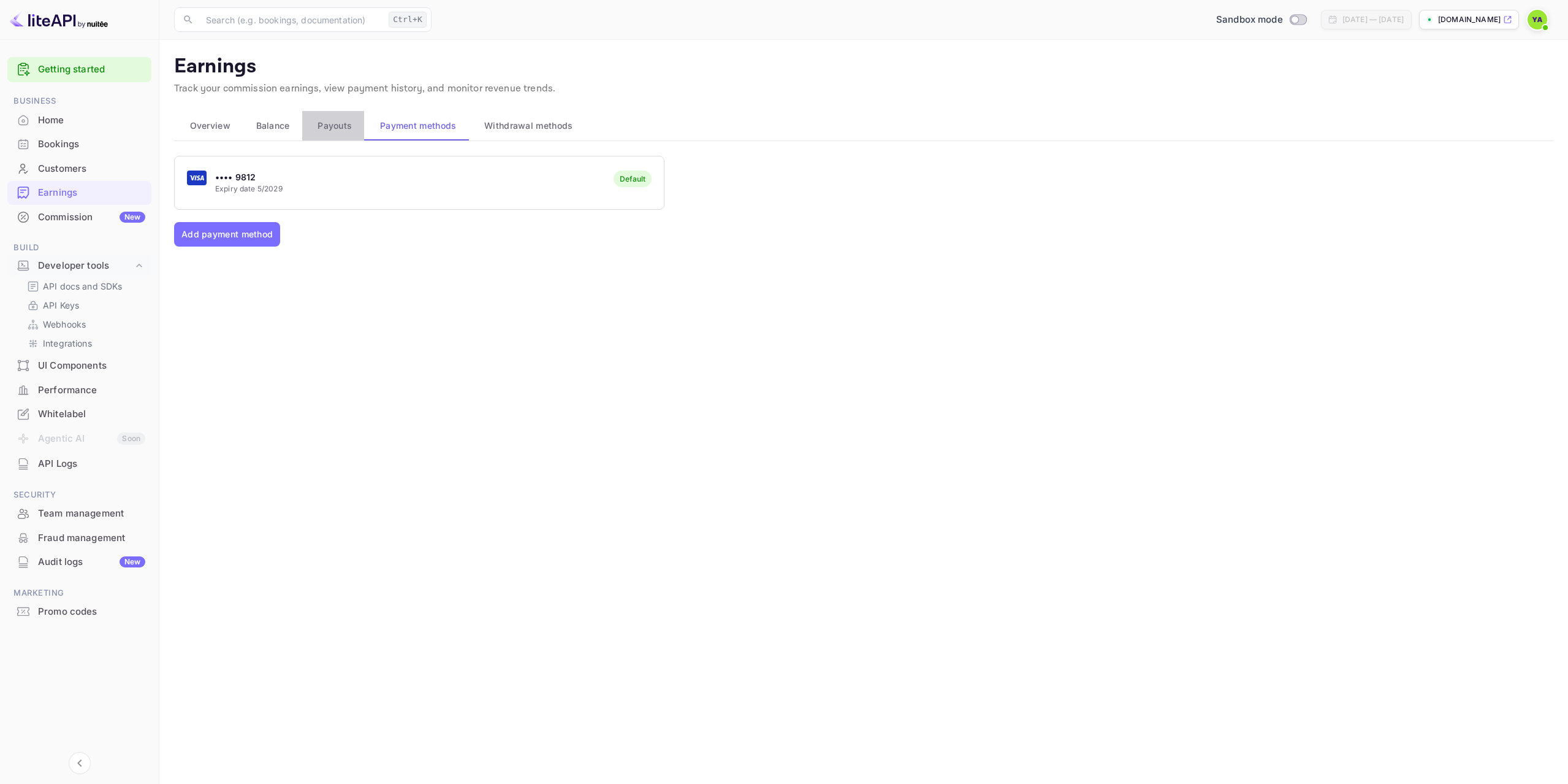
click at [326, 126] on span "Payouts" at bounding box center [335, 126] width 35 height 15
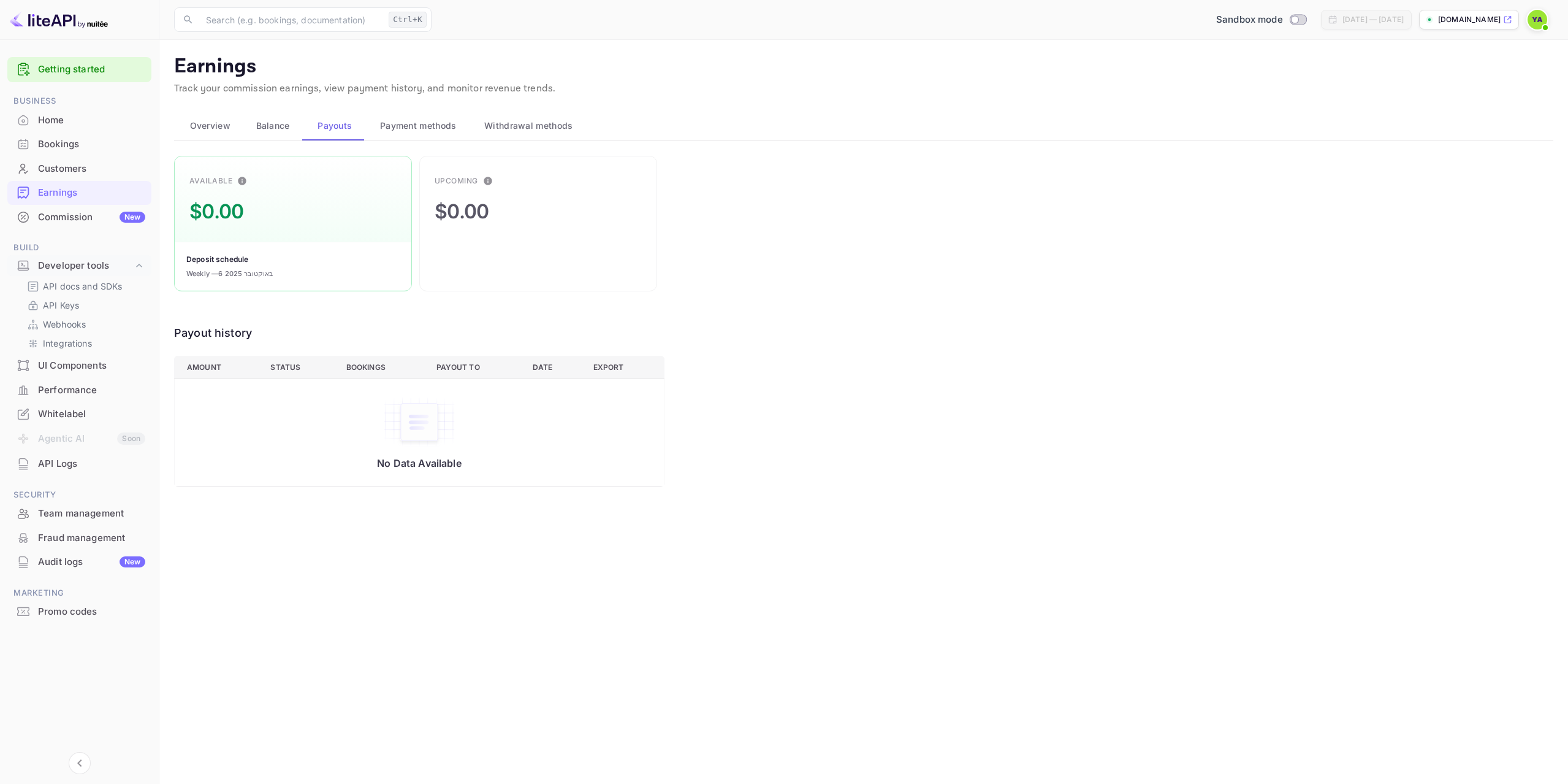
click at [263, 125] on span "Balance" at bounding box center [273, 126] width 34 height 15
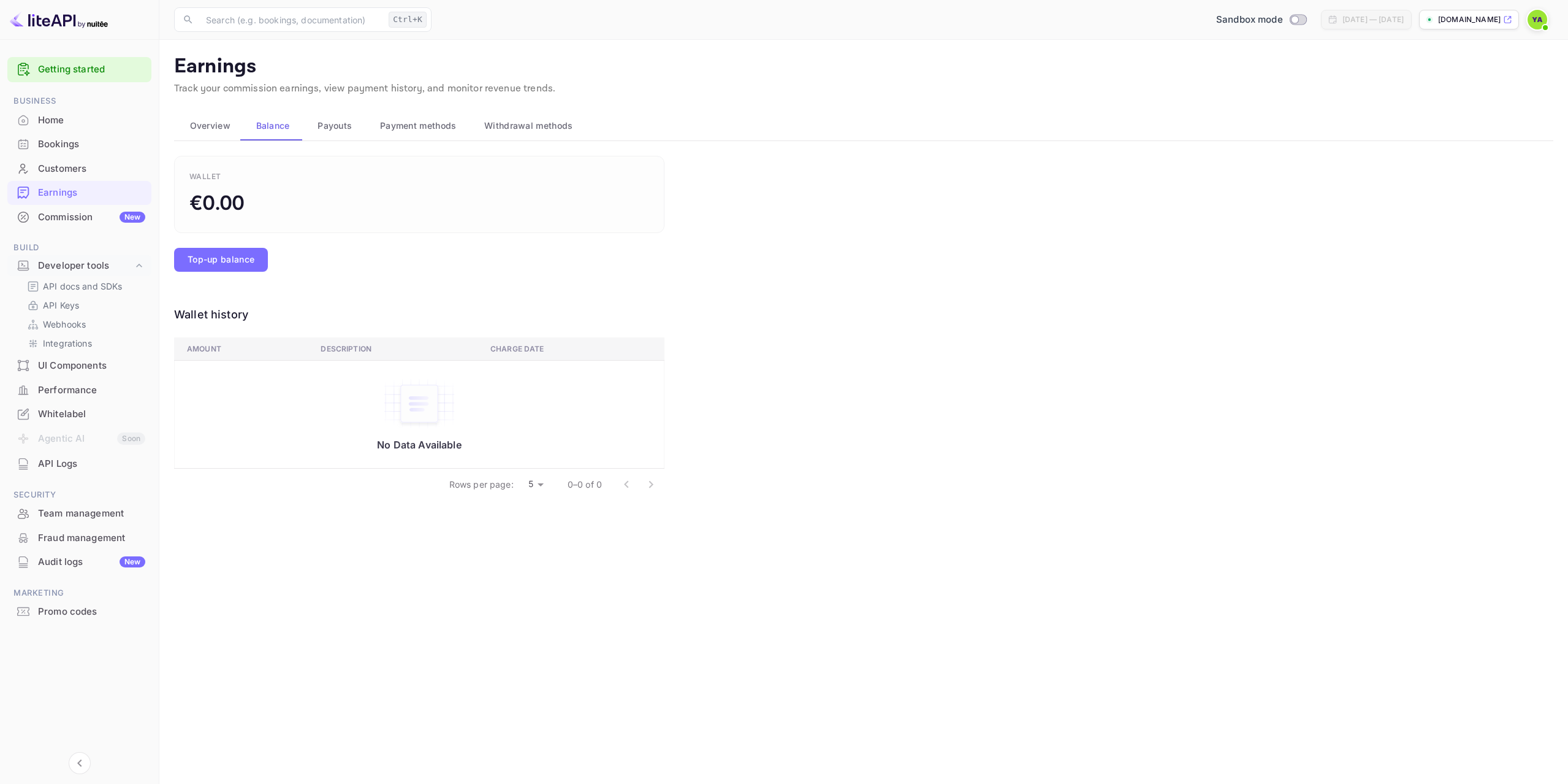
click at [207, 127] on span "Overview" at bounding box center [210, 126] width 40 height 15
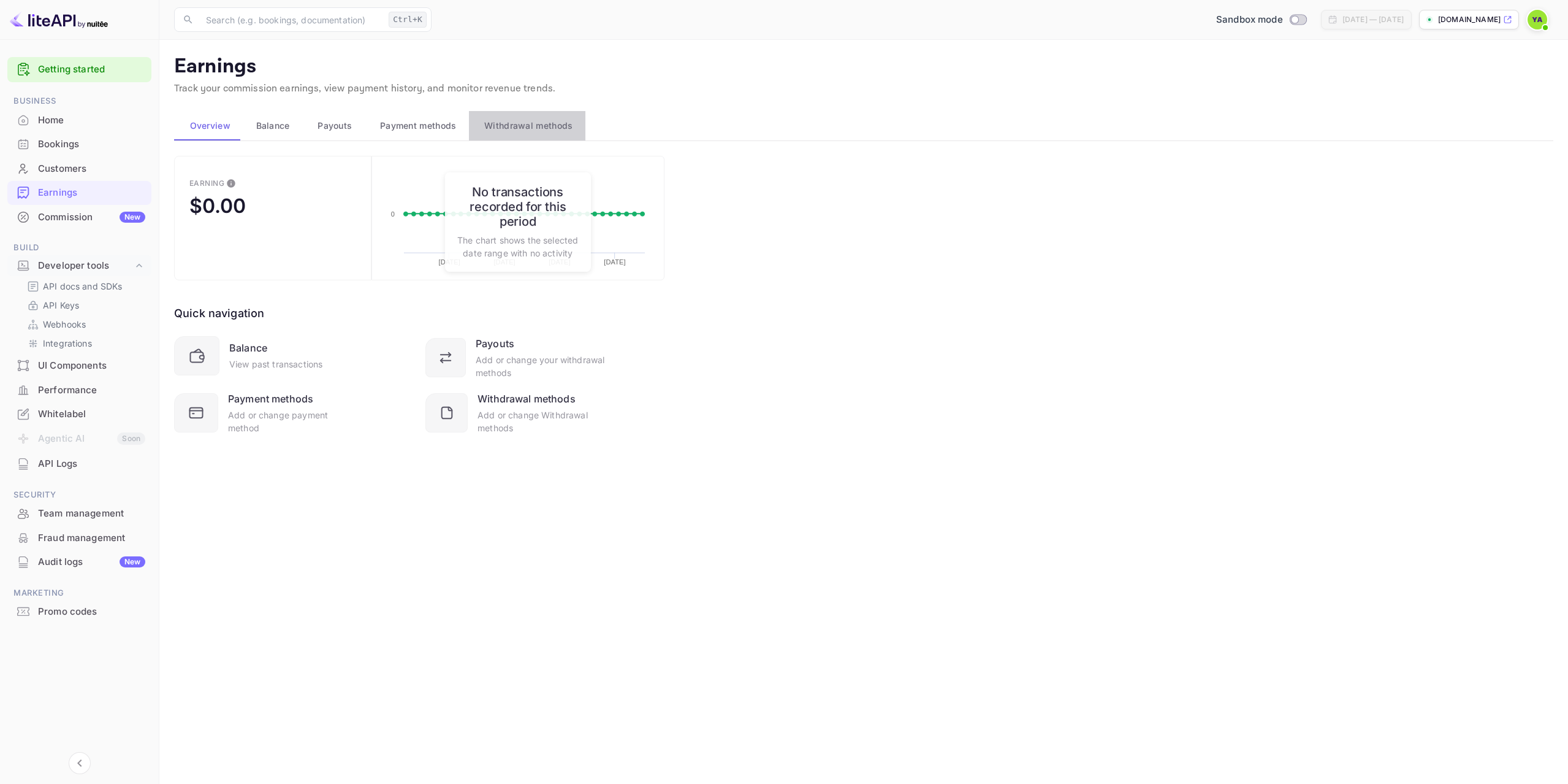
click at [520, 130] on span "Withdrawal methods" at bounding box center [528, 126] width 88 height 15
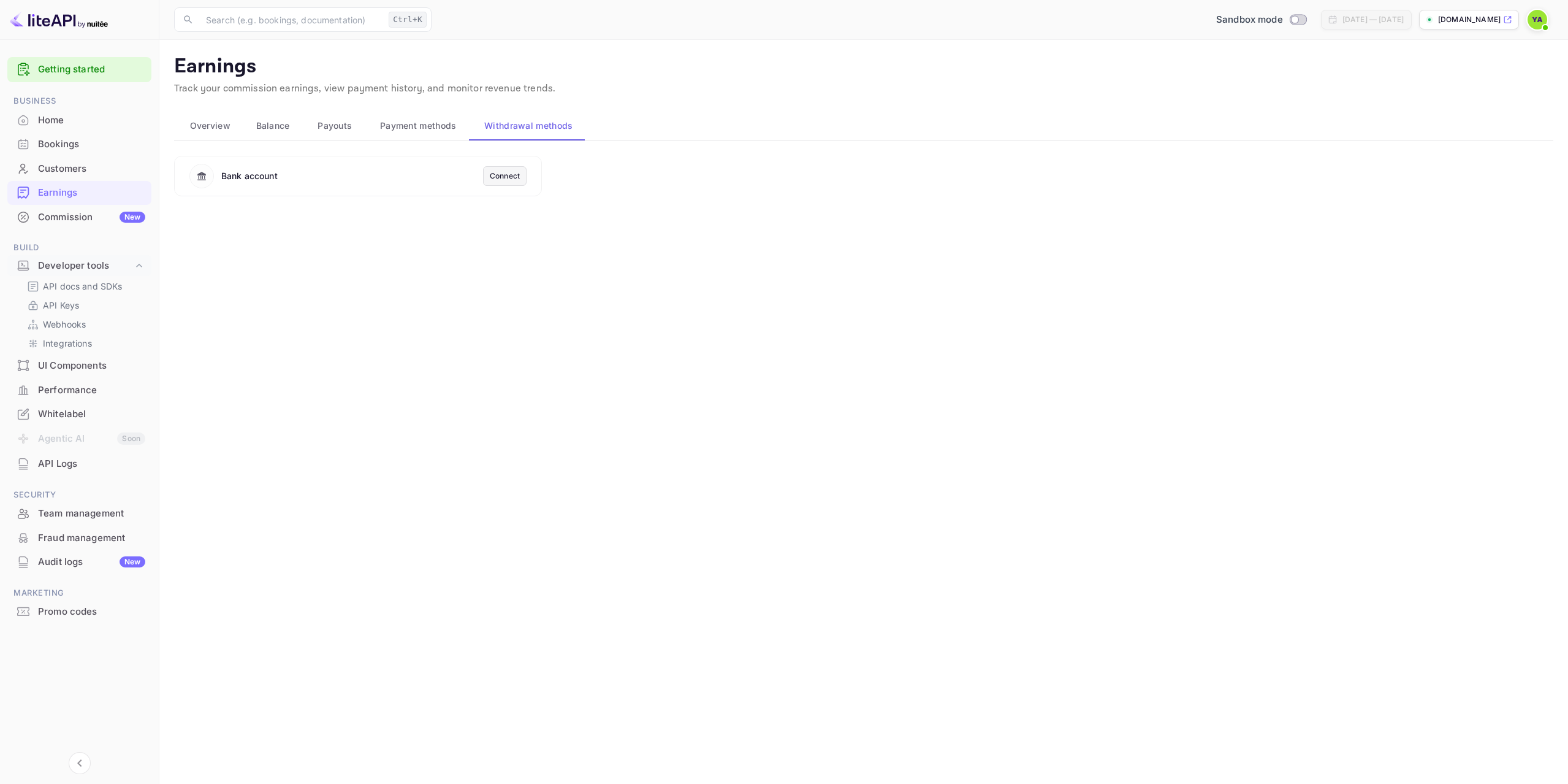
click at [205, 130] on span "Overview" at bounding box center [210, 126] width 40 height 15
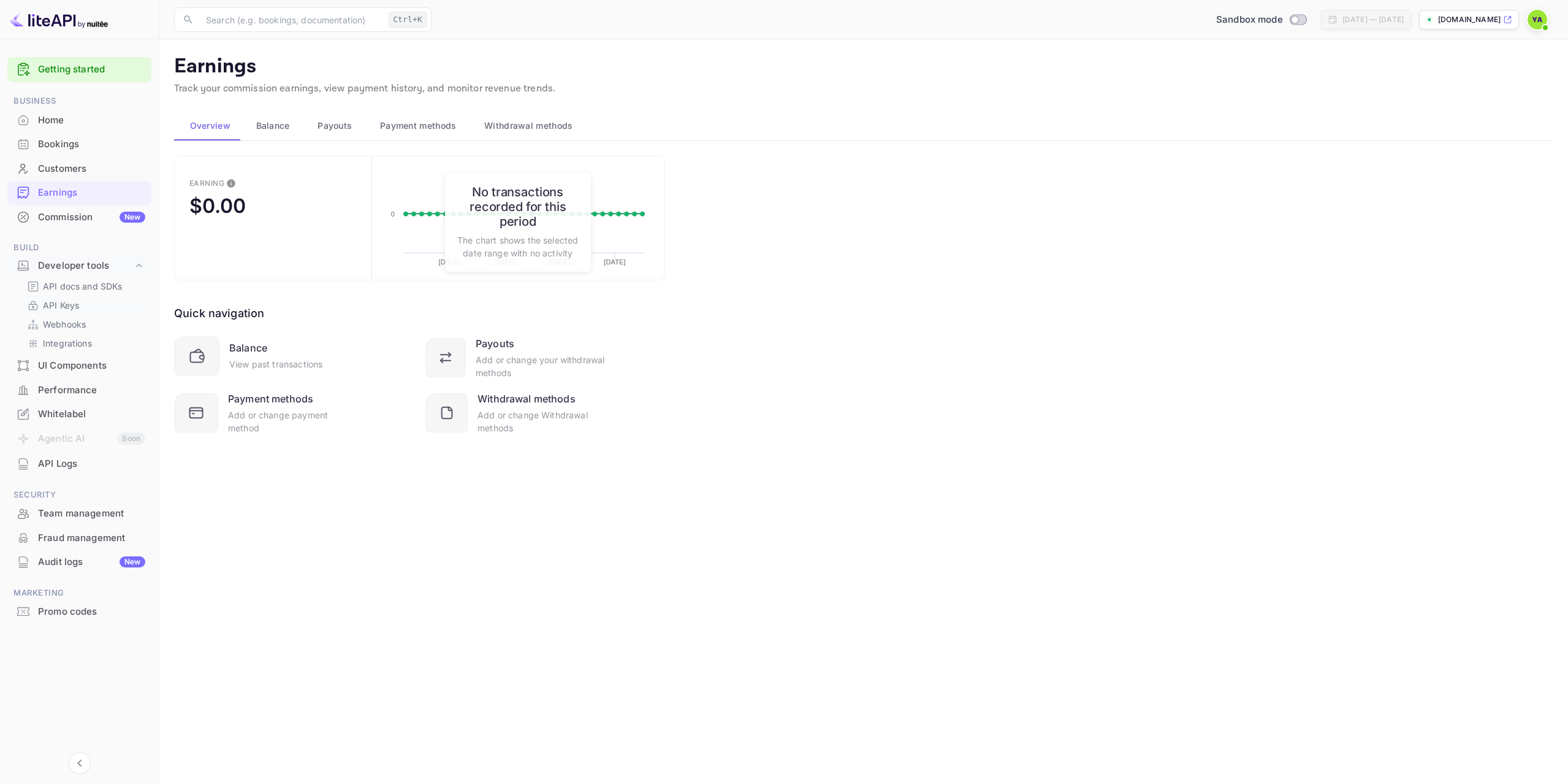
click at [72, 303] on p "API Keys" at bounding box center [61, 305] width 36 height 13
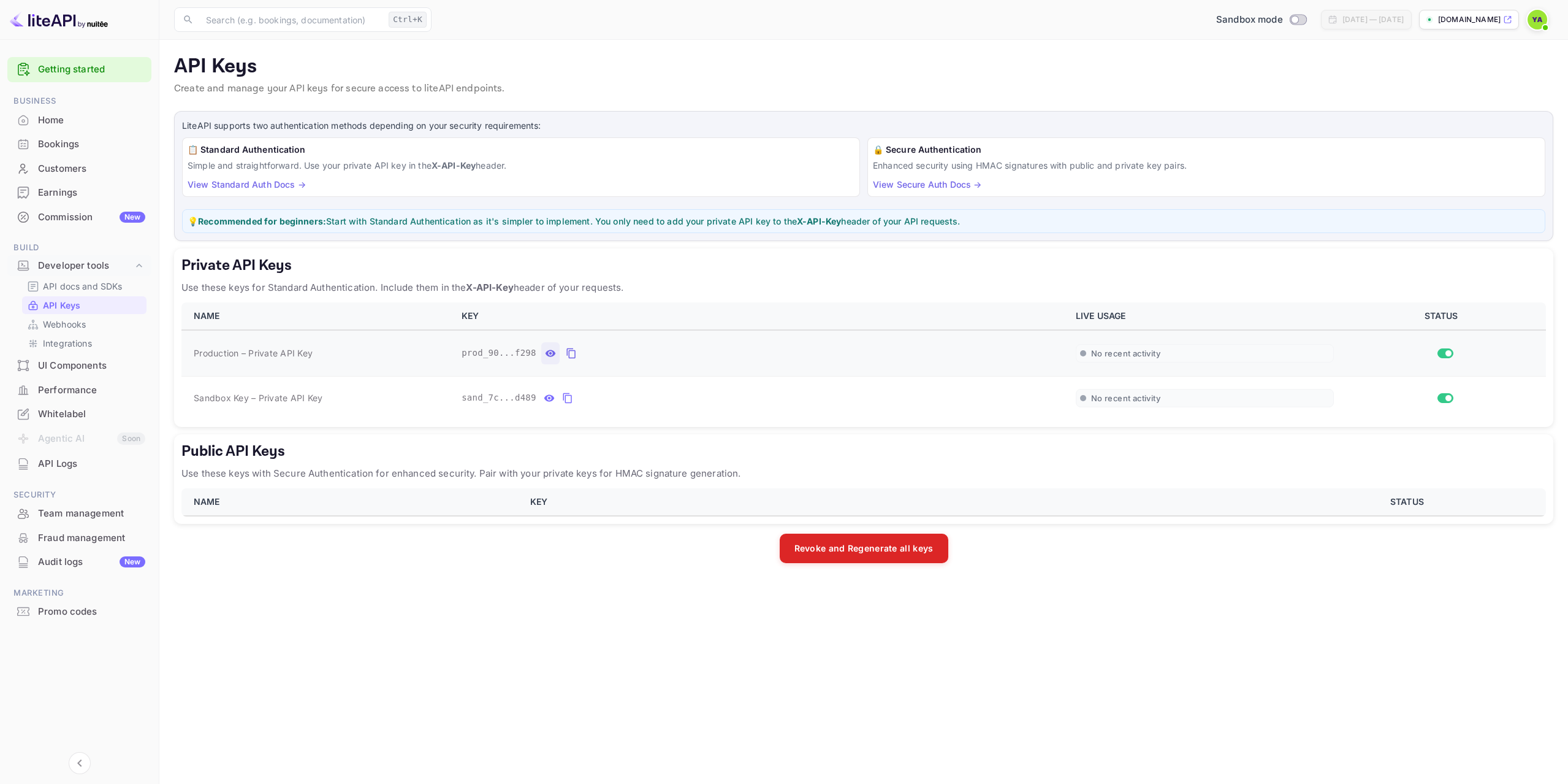
click at [545, 359] on icon "private api keys table" at bounding box center [550, 353] width 11 height 15
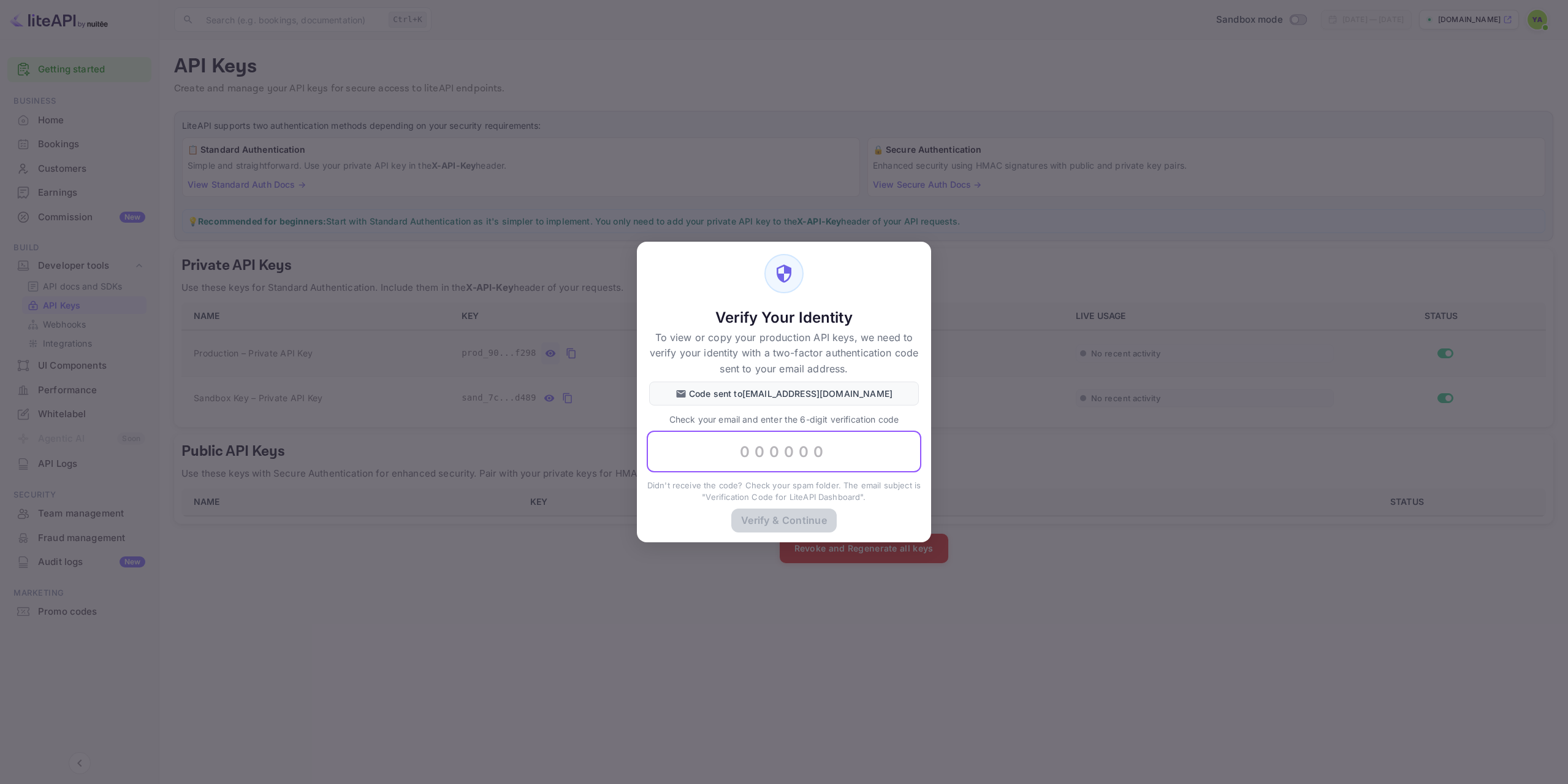
click at [769, 457] on input "text" at bounding box center [784, 451] width 274 height 42
paste input "435032"
type input "435032"
click at [777, 515] on button "Verify & Continue" at bounding box center [784, 520] width 105 height 24
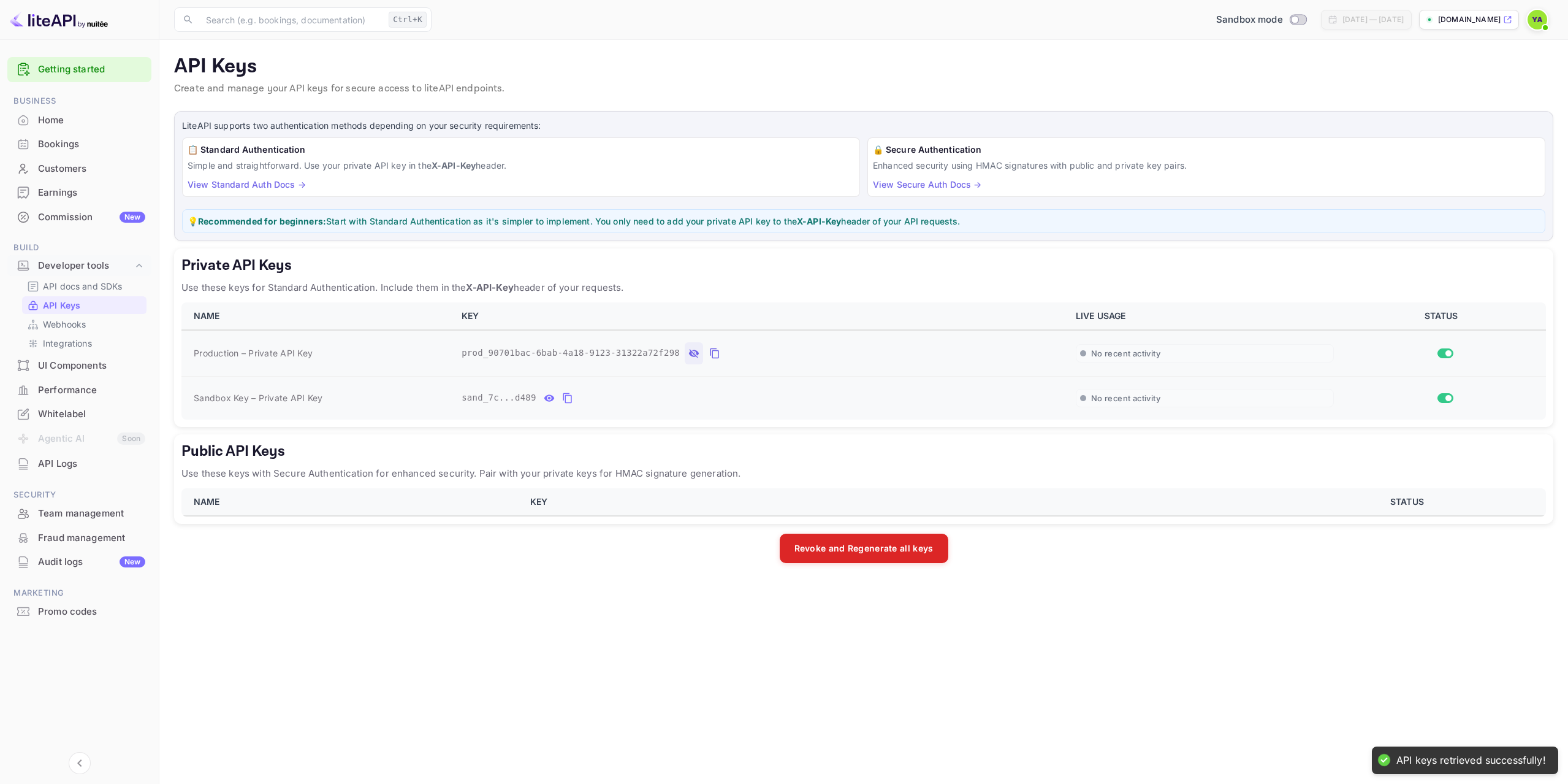
click at [545, 400] on icon "private api keys table" at bounding box center [549, 398] width 10 height 7
click at [706, 356] on button "private api keys table" at bounding box center [714, 353] width 18 height 22
click at [615, 432] on div "LiteAPI supports two authentication methods depending on your security requirem…" at bounding box center [864, 337] width 1379 height 452
drag, startPoint x: 224, startPoint y: 399, endPoint x: 325, endPoint y: 397, distance: 101.0
click at [325, 397] on td "Sandbox Key – Private API Key" at bounding box center [318, 397] width 273 height 43
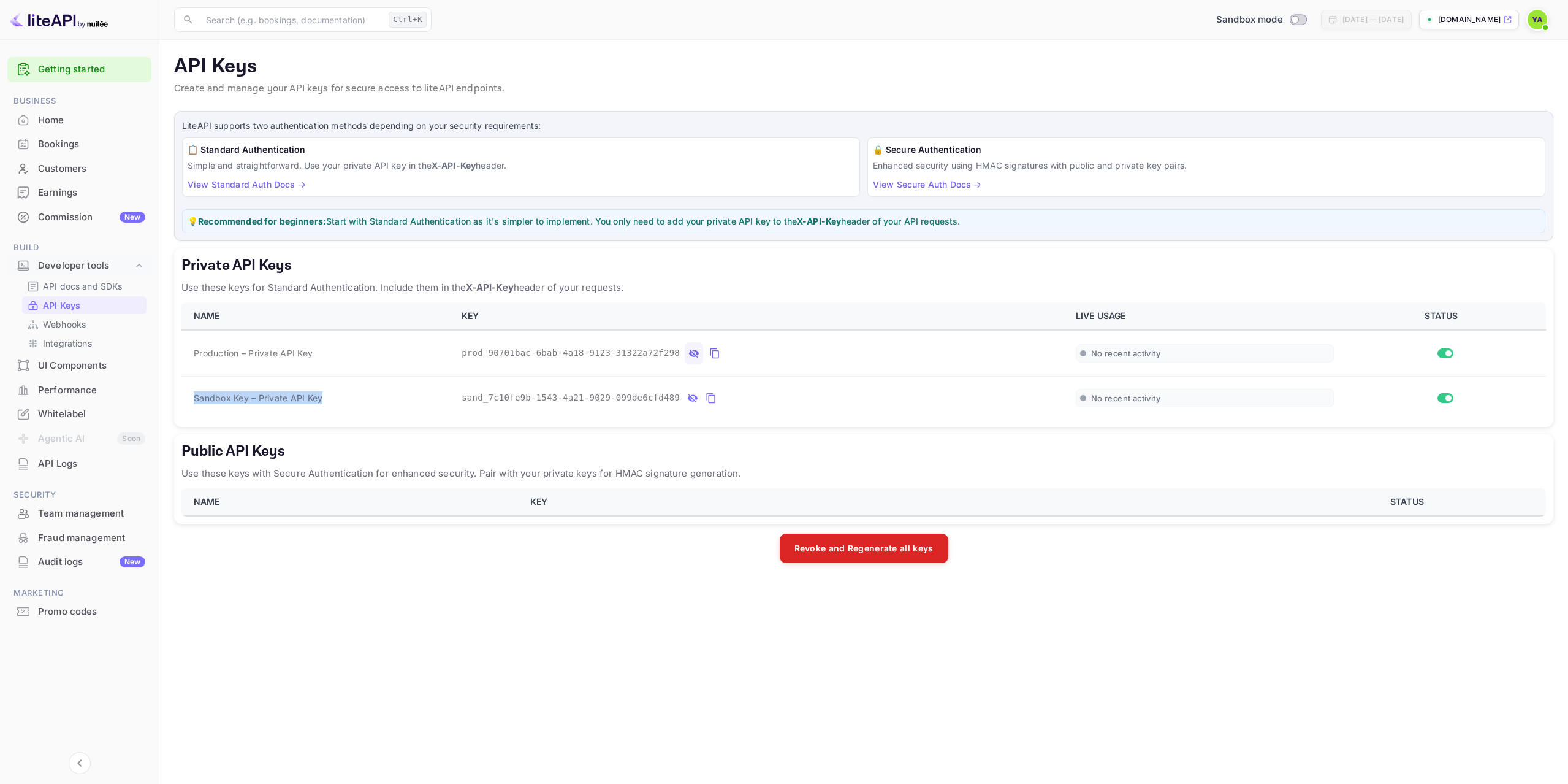
copy span "Sandbox Key – Private API Key"
click at [566, 428] on div "LiteAPI supports two authentication methods depending on your security requirem…" at bounding box center [864, 337] width 1379 height 452
drag, startPoint x: 457, startPoint y: 399, endPoint x: 646, endPoint y: 402, distance: 189.0
click at [646, 402] on td "sand_7c10fe9b-1543-4a21-9029-099de6cfd489" at bounding box center [762, 397] width 615 height 43
click at [359, 363] on td "Production – Private API Key" at bounding box center [318, 353] width 273 height 46
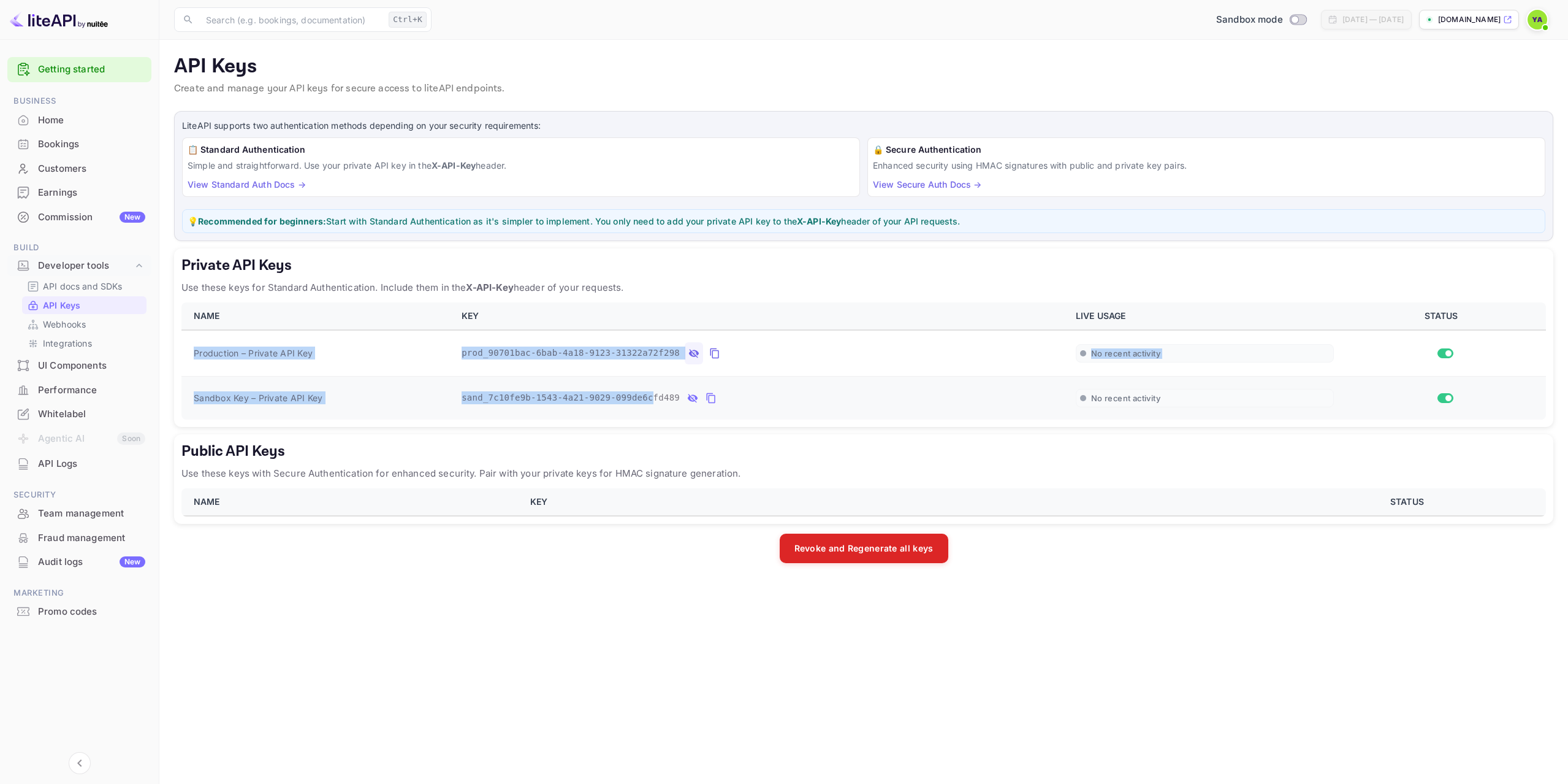
drag, startPoint x: 187, startPoint y: 347, endPoint x: 637, endPoint y: 385, distance: 451.6
click at [637, 385] on tbody "Production – Private API Key prod_90701bac-6bab-4a18-9123-31322a72f298 No recen…" at bounding box center [864, 375] width 1364 height 90
click at [475, 367] on td "prod_90701bac-6bab-4a18-9123-31322a72f298" at bounding box center [762, 353] width 615 height 46
drag, startPoint x: 193, startPoint y: 352, endPoint x: 606, endPoint y: 374, distance: 413.6
click at [661, 355] on tr "Production – Private API Key prod_90701bac-6bab-4a18-9123-31322a72f298 No recen…" at bounding box center [864, 353] width 1364 height 46
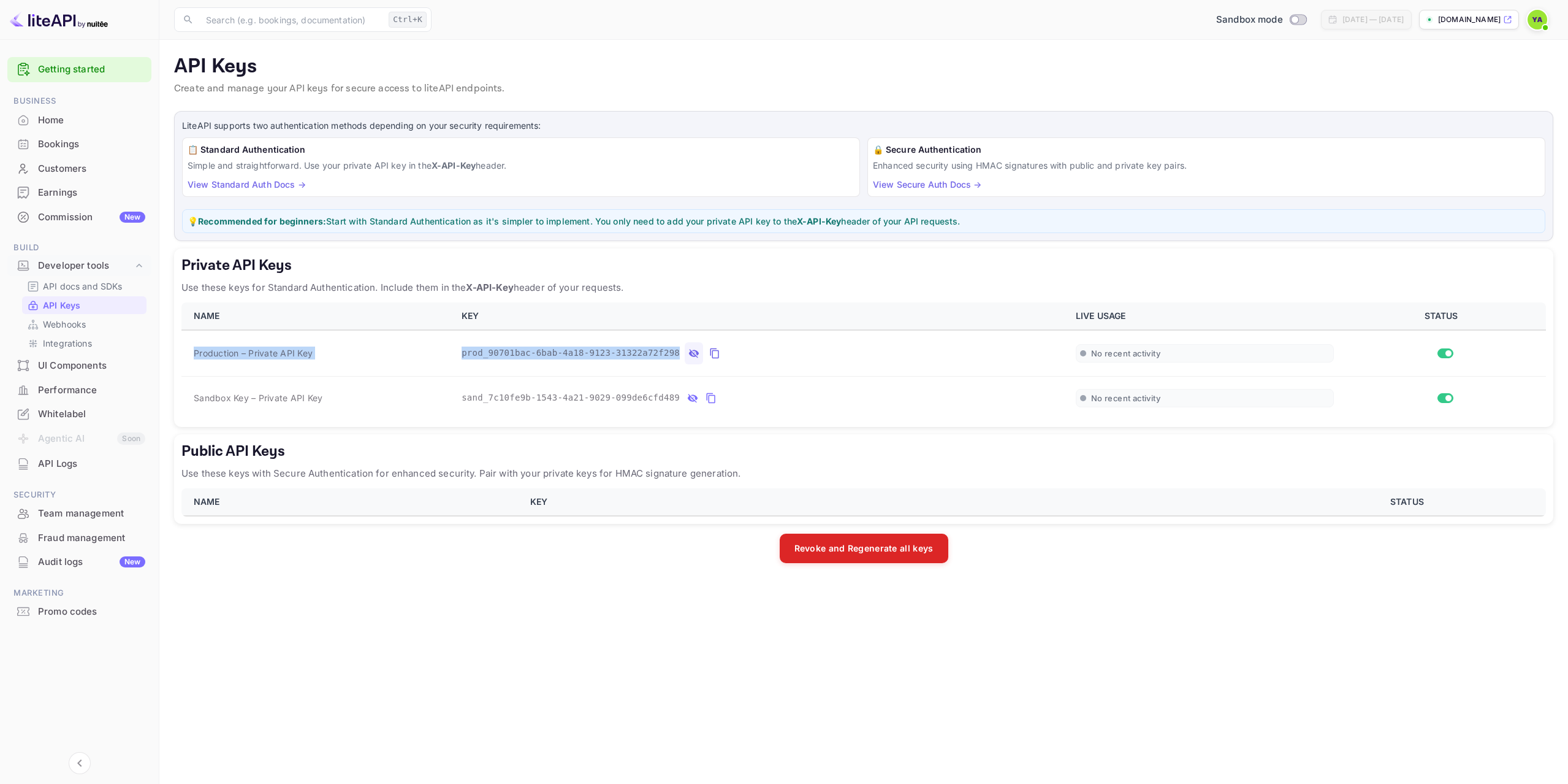
copy tr "Production – Private API Key prod_90701bac-6bab-4a18-9123-31322a72f298"
click at [635, 431] on div "LiteAPI supports two authentication methods depending on your security requirem…" at bounding box center [864, 337] width 1379 height 452
drag, startPoint x: 472, startPoint y: 397, endPoint x: 654, endPoint y: 400, distance: 182.0
click at [660, 400] on span "sand_7c10fe9b-1543-4a21-9029-099de6cfd489" at bounding box center [571, 398] width 218 height 13
copy span "sand_7c10fe9b-1543-4a21-9029-099de6cfd489"
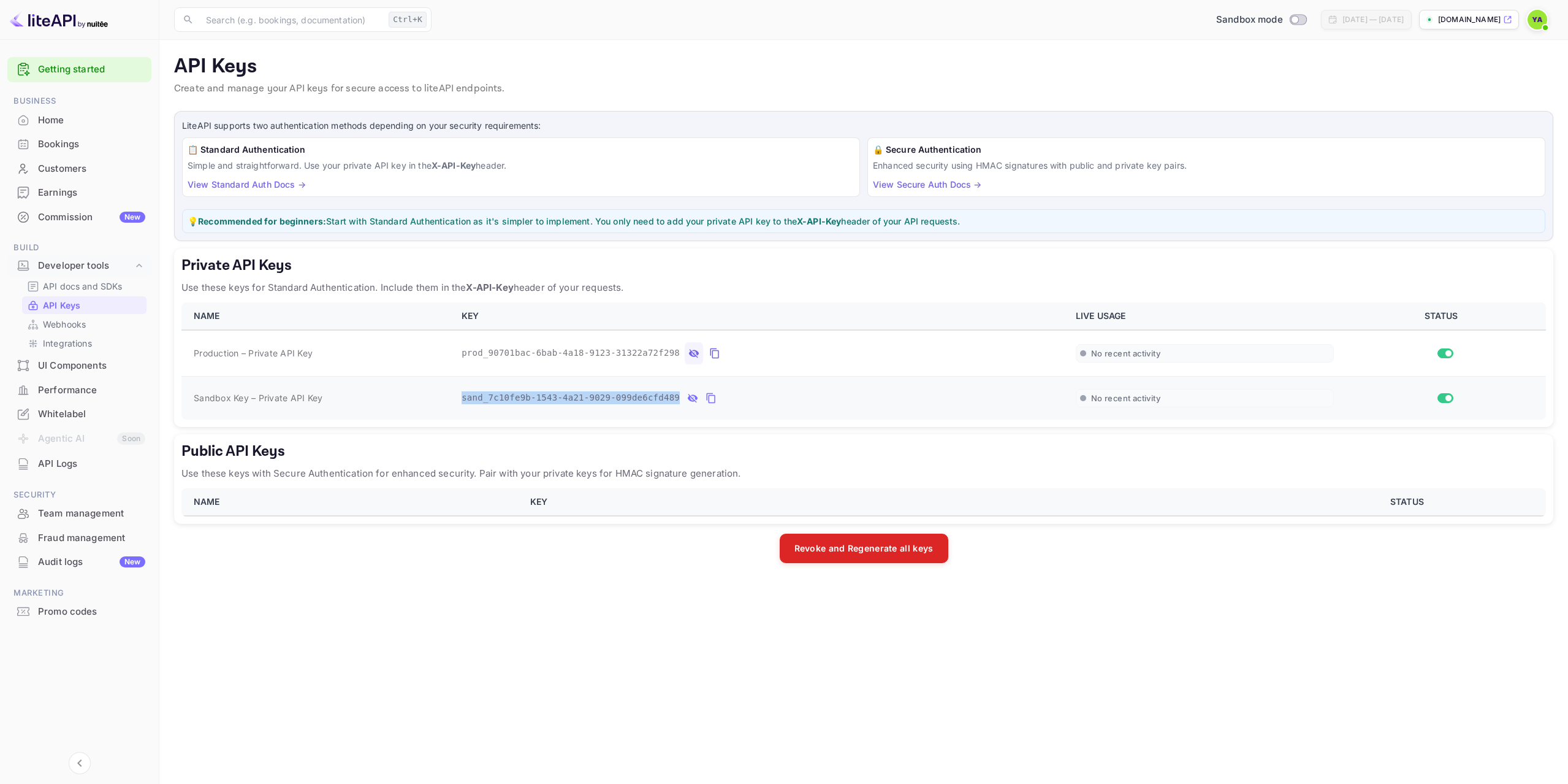
click at [582, 377] on td "sand_7c10fe9b-1543-4a21-9029-099de6cfd489" at bounding box center [762, 397] width 615 height 43
drag, startPoint x: 460, startPoint y: 351, endPoint x: 400, endPoint y: 384, distance: 68.5
click at [659, 348] on td "prod_90701bac-6bab-4a18-9123-31322a72f298" at bounding box center [762, 353] width 615 height 46
copy span "prod_90701bac-6bab-4a18-9123-31322a72f298"
click at [634, 278] on div "Private API Keys Use these keys for Standard Authentication. Include them in th…" at bounding box center [864, 337] width 1379 height 179
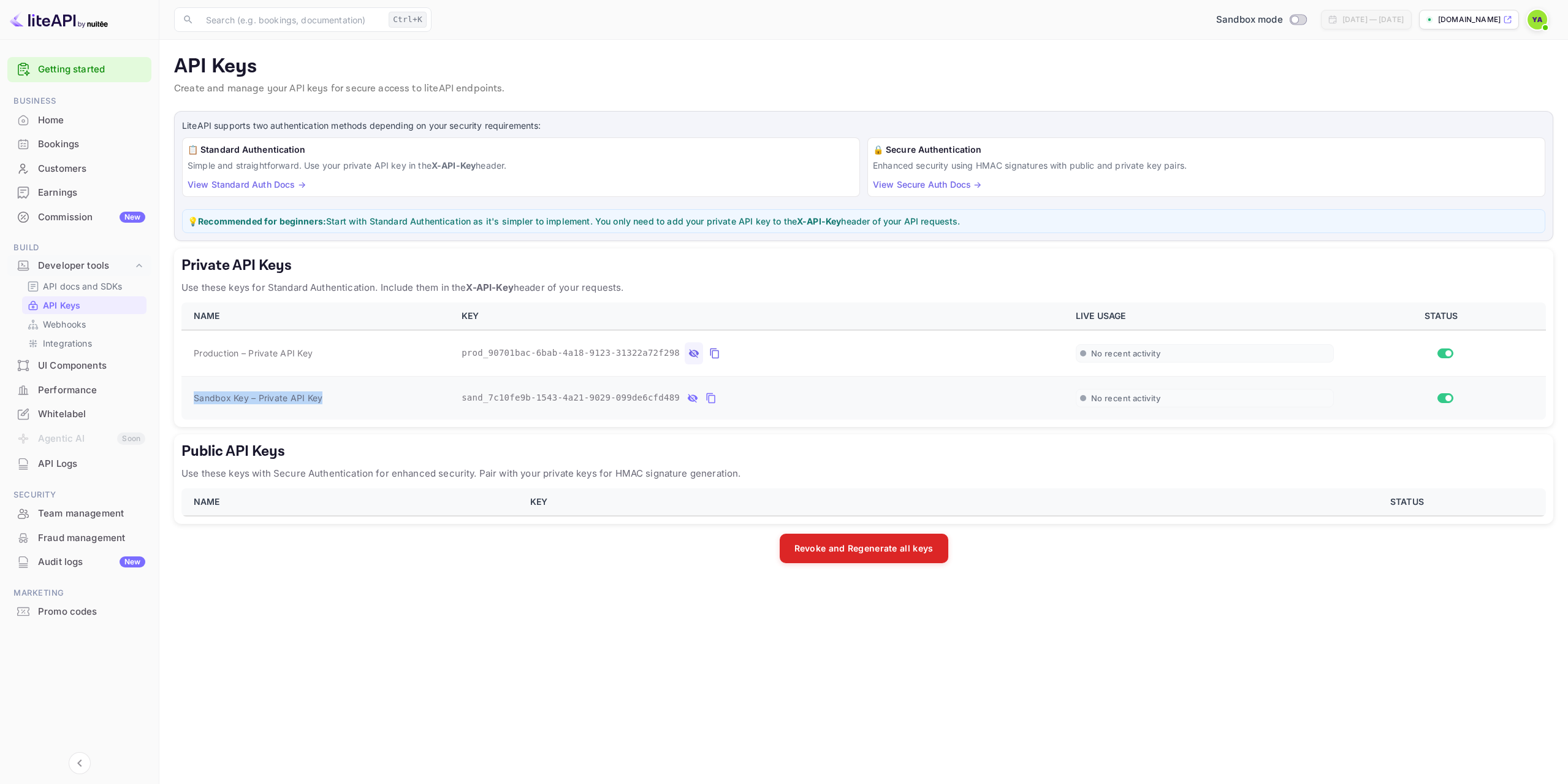
drag, startPoint x: 329, startPoint y: 396, endPoint x: 185, endPoint y: 394, distance: 144.0
click at [185, 394] on td "Sandbox Key – Private API Key" at bounding box center [318, 397] width 273 height 43
click at [525, 375] on td "prod_90701bac-6bab-4a18-9123-31322a72f298" at bounding box center [762, 353] width 615 height 46
click at [604, 301] on div "Private API Keys Use these keys for Standard Authentication. Include them in th…" at bounding box center [864, 337] width 1379 height 179
click at [570, 421] on div "Private API Keys Use these keys for Standard Authentication. Include them in th…" at bounding box center [864, 337] width 1379 height 179
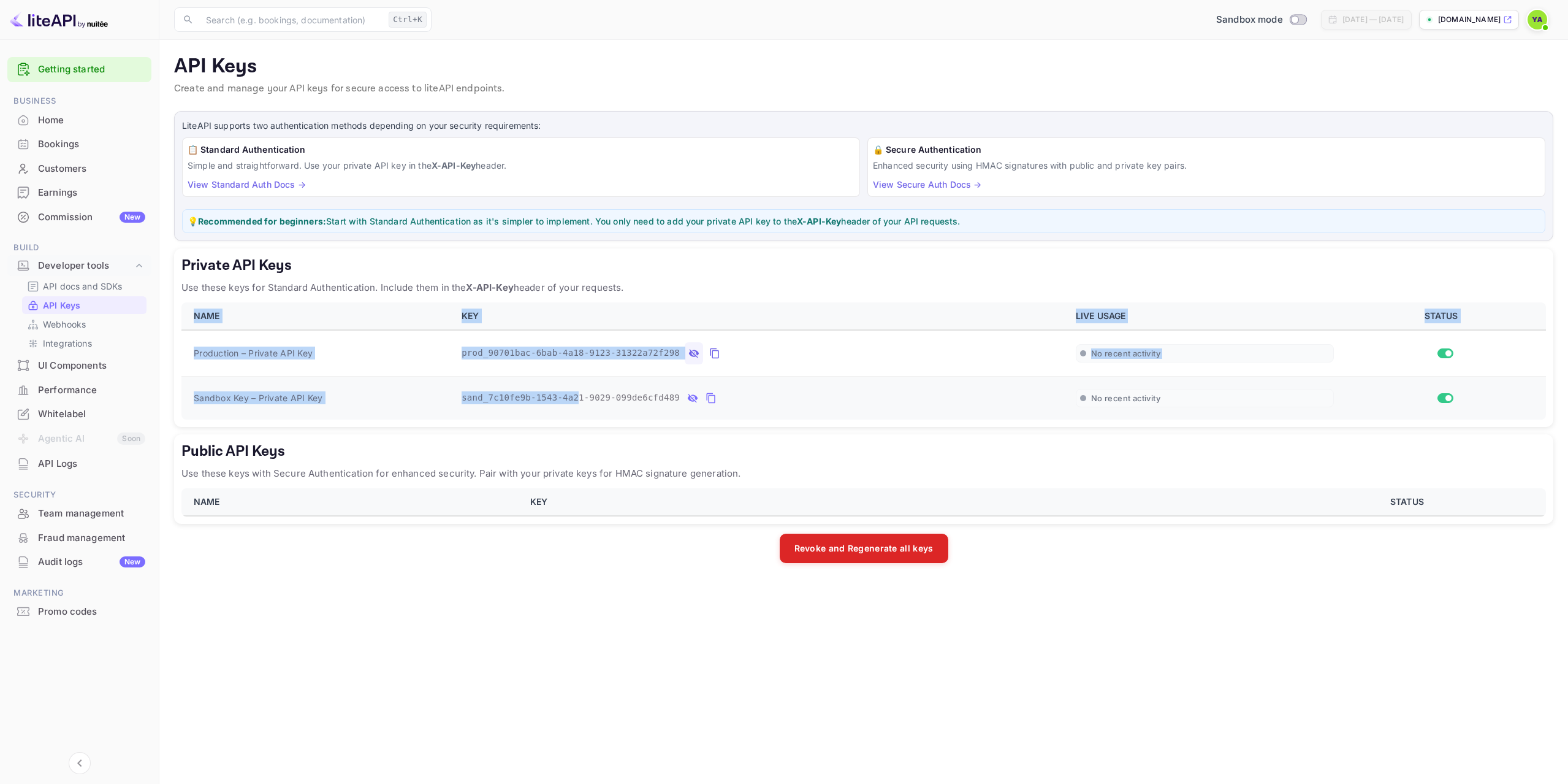
click at [247, 401] on span "Sandbox Key – Private API Key" at bounding box center [258, 397] width 129 height 10
drag, startPoint x: 247, startPoint y: 401, endPoint x: 191, endPoint y: 393, distance: 56.6
click at [191, 393] on td "Sandbox Key – Private API Key" at bounding box center [318, 397] width 273 height 43
click at [756, 384] on td "sand_7c10fe9b-1543-4a21-9029-099de6cfd489" at bounding box center [762, 397] width 615 height 43
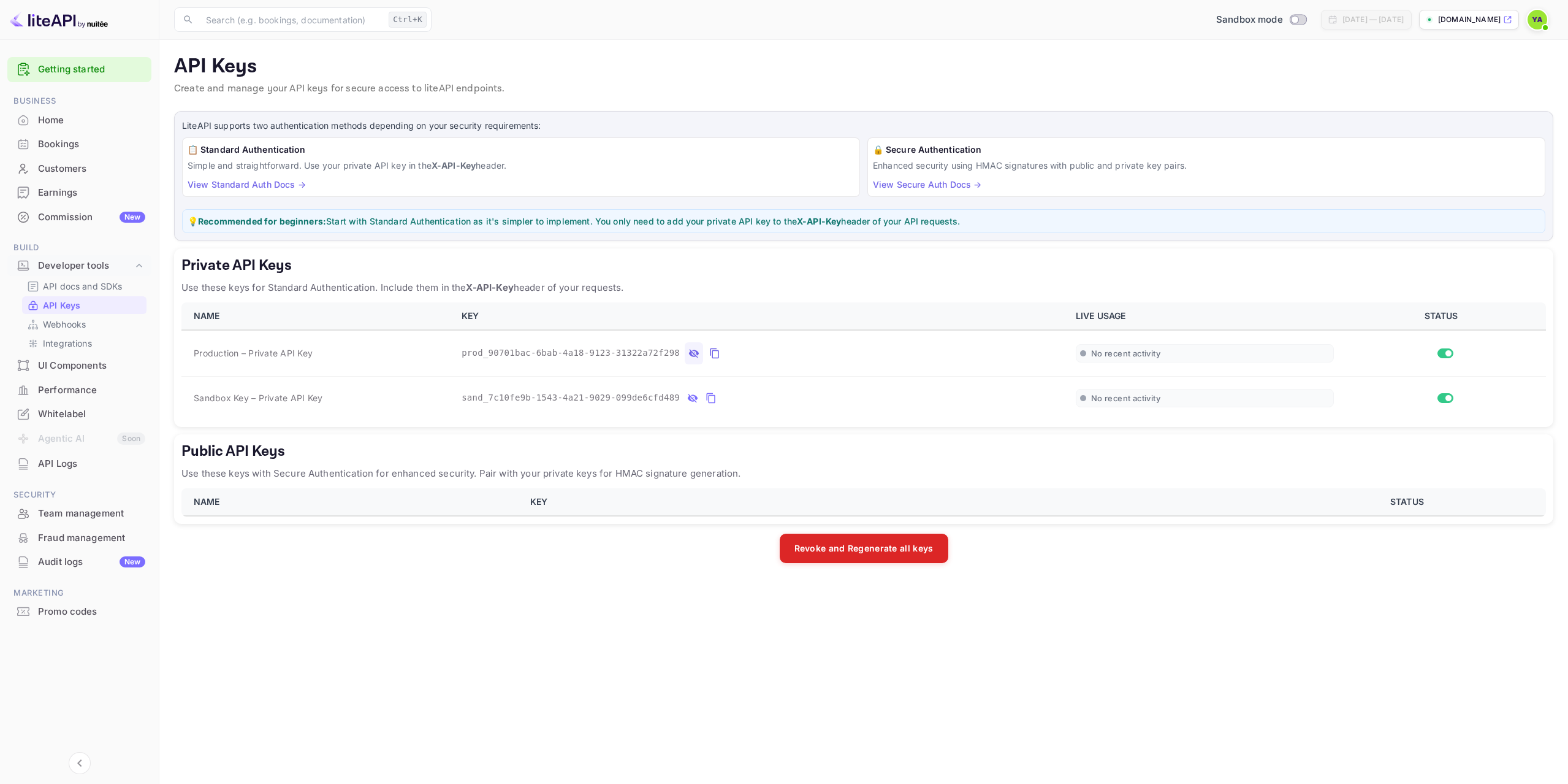
click at [706, 403] on icon "private api keys table" at bounding box center [711, 398] width 11 height 15
click at [564, 434] on div "Public API Keys Use these keys with Secure Authentication for enhanced security…" at bounding box center [864, 479] width 1379 height 90
click at [549, 446] on h5 "Public API Keys" at bounding box center [864, 451] width 1364 height 20
click at [213, 353] on span "Production – Private API Key" at bounding box center [252, 353] width 119 height 13
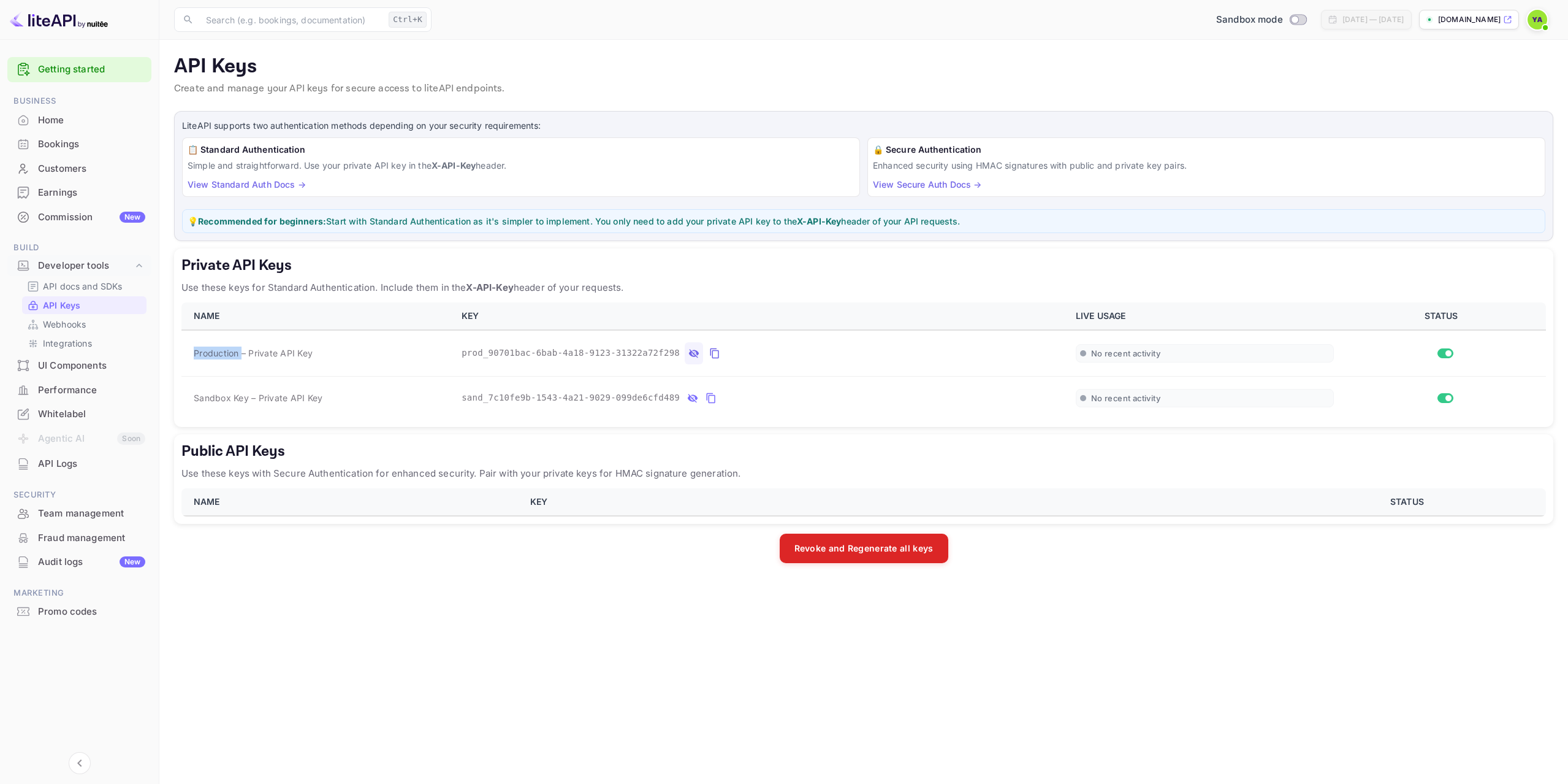
copy span "Production"
click at [709, 352] on icon "private api keys table" at bounding box center [714, 353] width 11 height 15
